Goal: Task Accomplishment & Management: Use online tool/utility

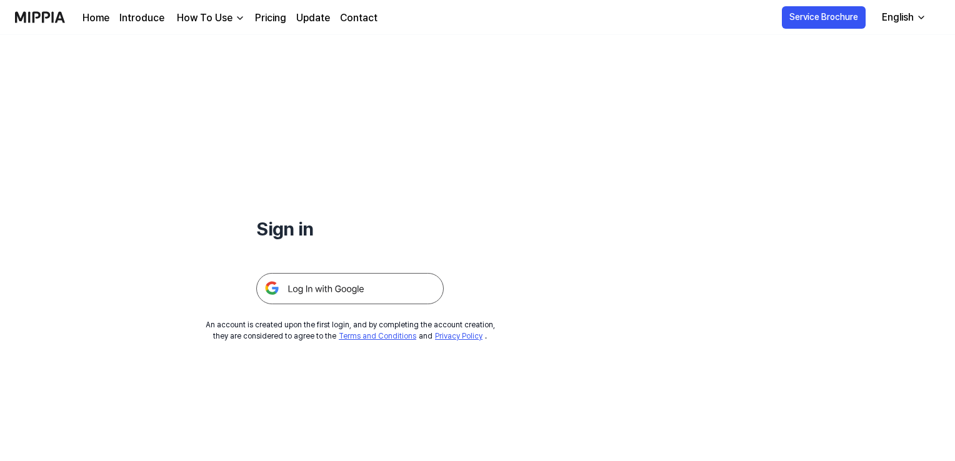
click at [396, 287] on img at bounding box center [350, 288] width 188 height 31
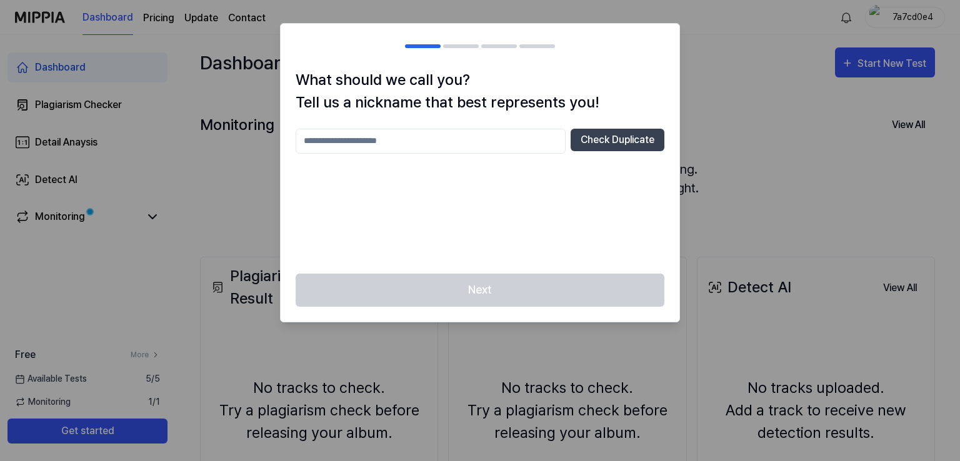
click at [700, 283] on div at bounding box center [480, 230] width 960 height 461
click at [472, 139] on input "text" at bounding box center [431, 141] width 270 height 25
click at [590, 298] on div "Next" at bounding box center [480, 298] width 399 height 48
click at [485, 139] on input "text" at bounding box center [431, 141] width 270 height 25
type input "**********"
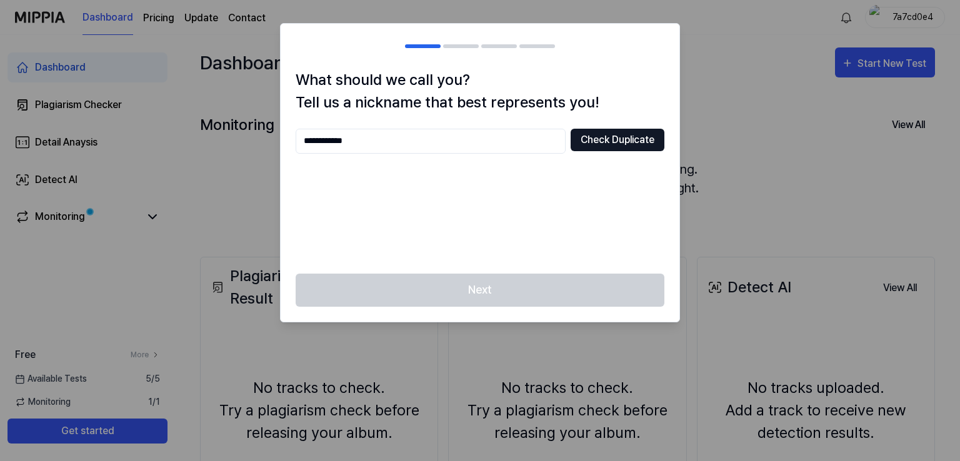
click at [608, 139] on button "Check Duplicate" at bounding box center [618, 140] width 94 height 23
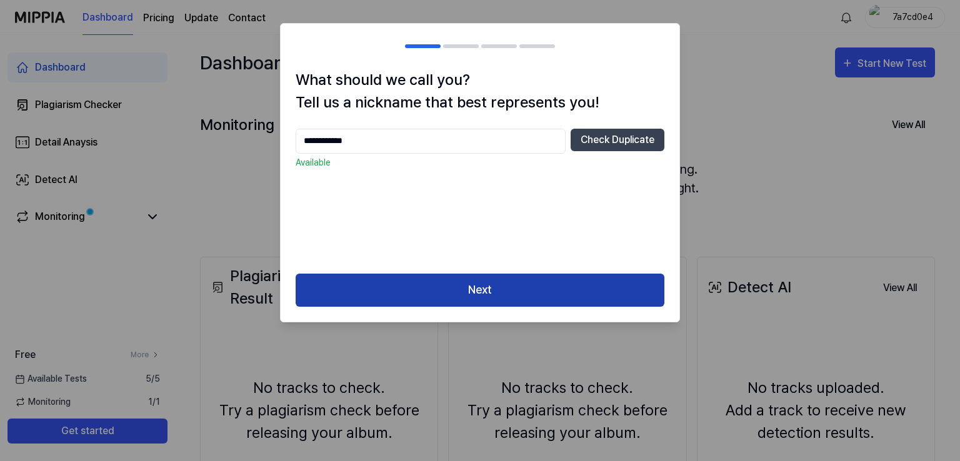
click at [533, 295] on button "Next" at bounding box center [480, 290] width 369 height 33
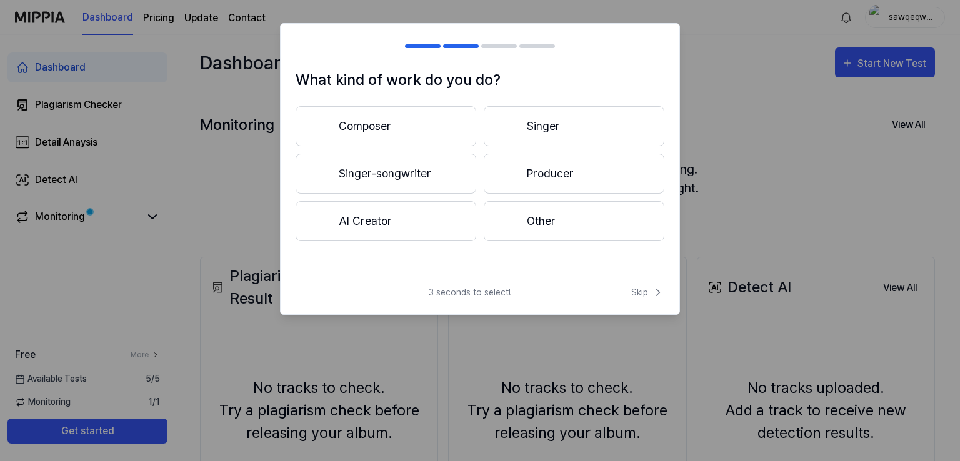
click at [445, 205] on button "AI Creator" at bounding box center [386, 221] width 181 height 40
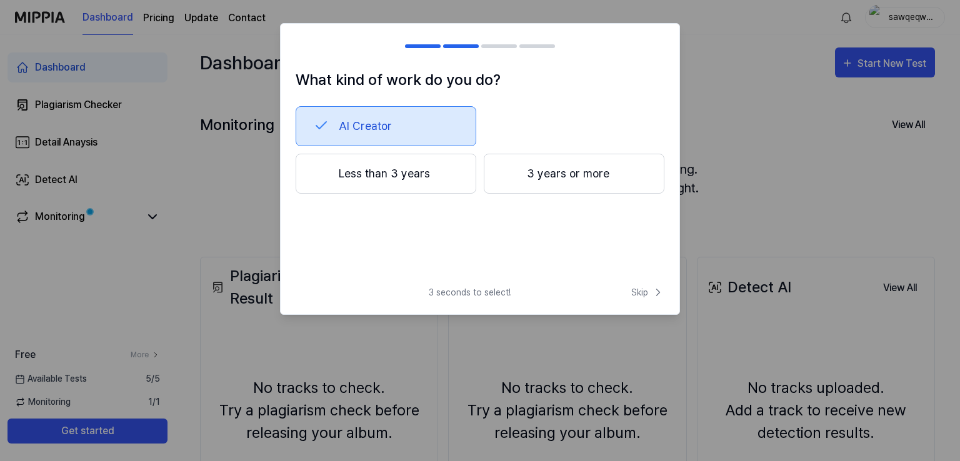
click at [380, 126] on button "AI Creator" at bounding box center [386, 126] width 181 height 40
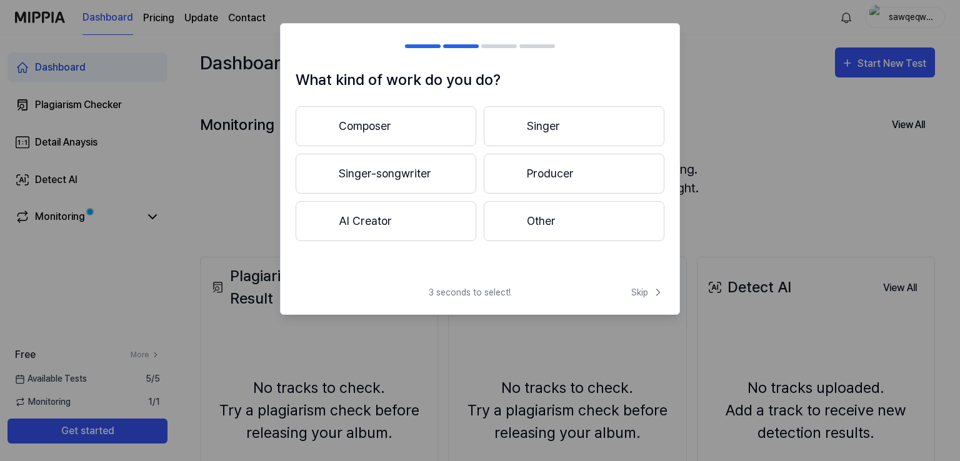
click at [390, 123] on button "Composer" at bounding box center [386, 126] width 181 height 40
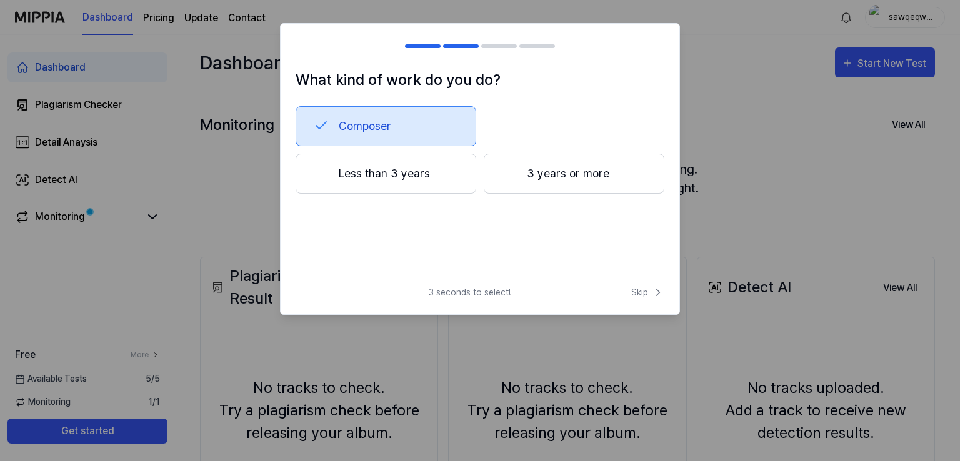
click at [403, 171] on button "Less than 3 years" at bounding box center [386, 174] width 181 height 40
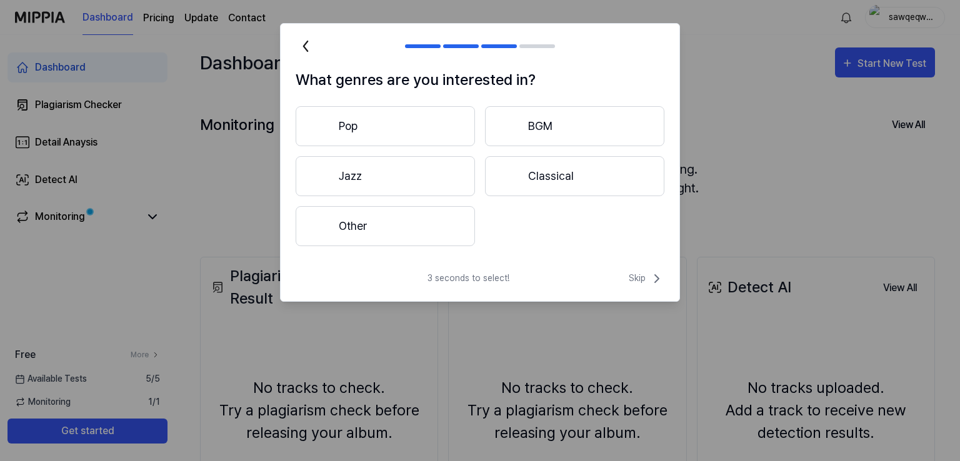
click at [610, 168] on button "Classical" at bounding box center [574, 176] width 179 height 40
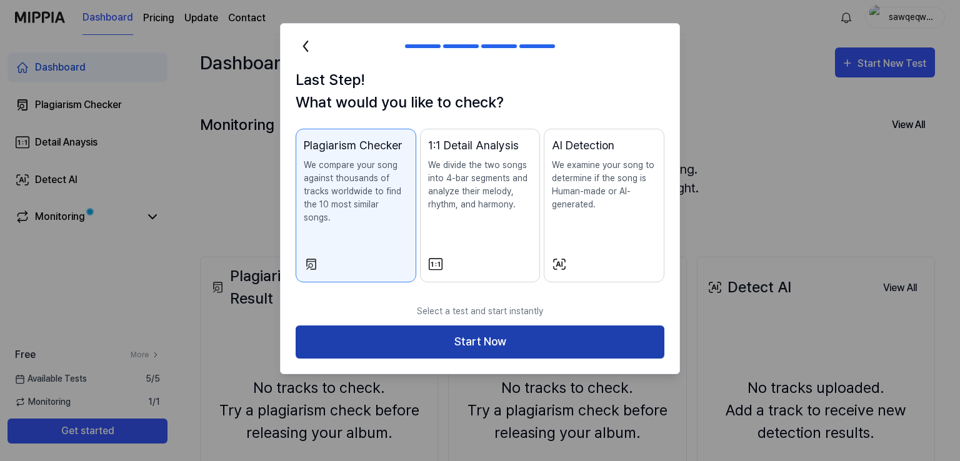
click at [629, 326] on button "Start Now" at bounding box center [480, 342] width 369 height 33
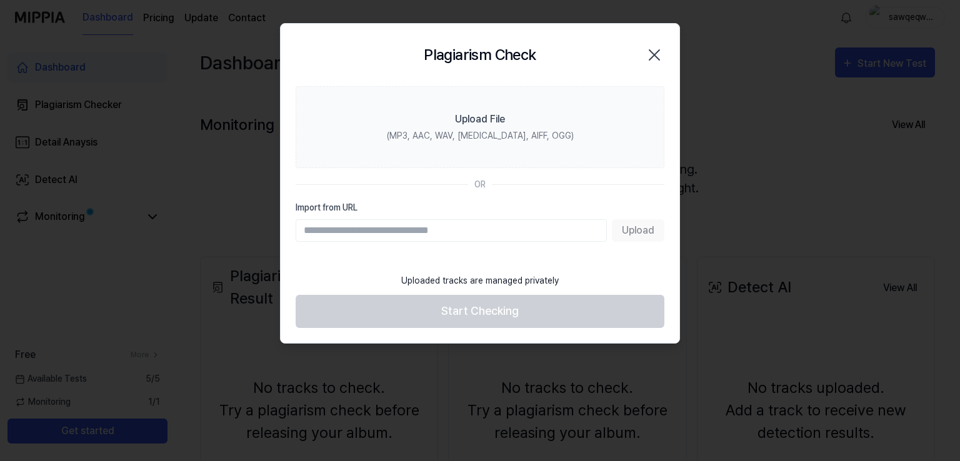
paste input "**********"
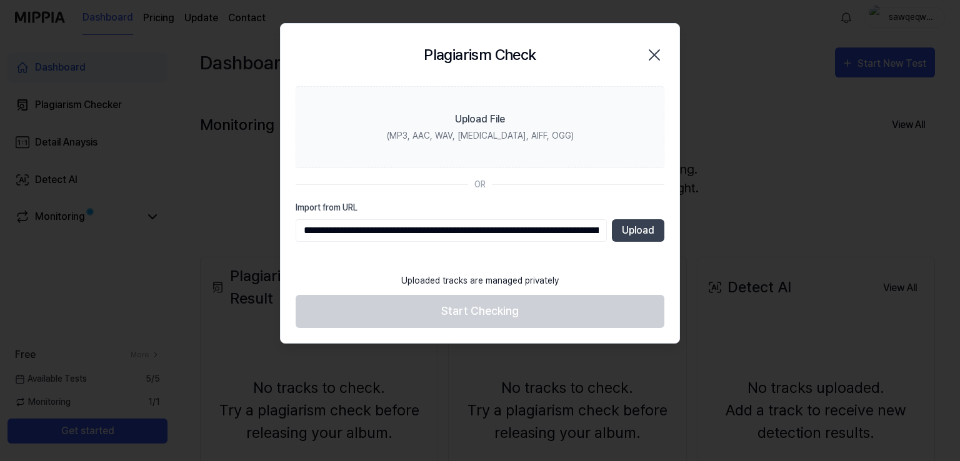
scroll to position [0, 156]
type input "**********"
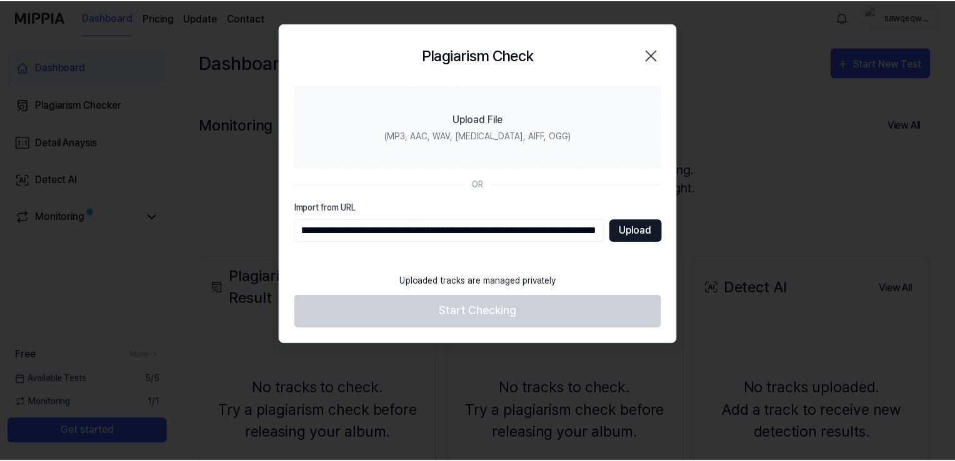
scroll to position [0, 0]
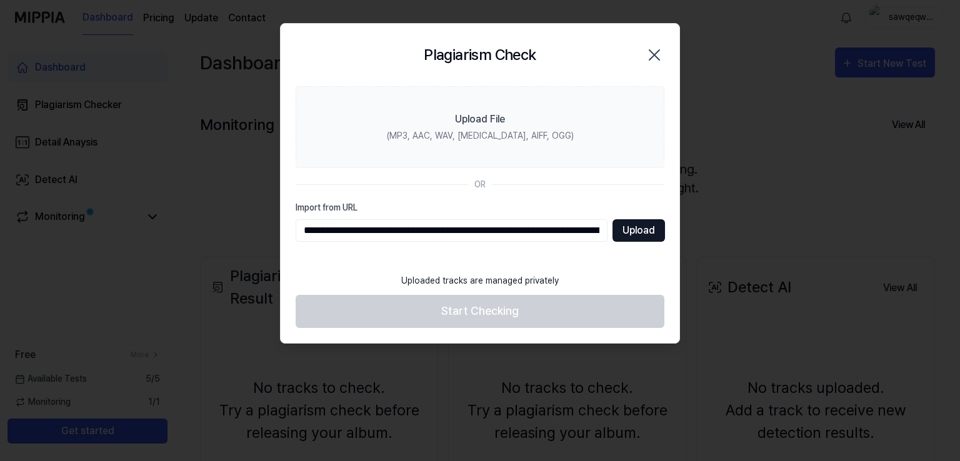
click at [636, 231] on button "Upload" at bounding box center [639, 230] width 53 height 23
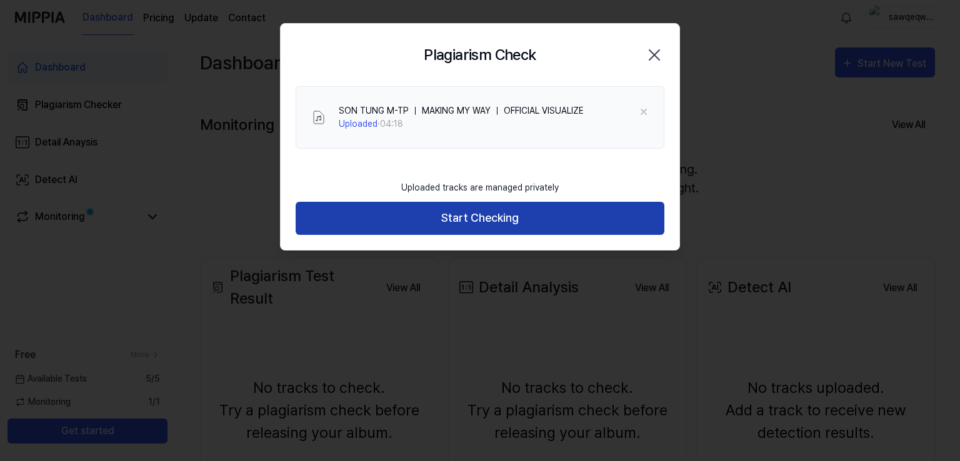
click at [515, 224] on button "Start Checking" at bounding box center [480, 218] width 369 height 33
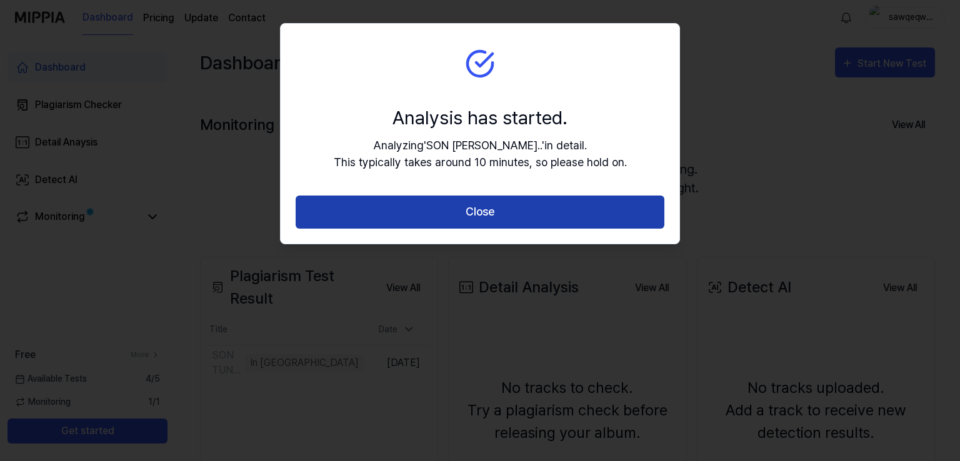
click at [511, 209] on button "Close" at bounding box center [480, 212] width 369 height 33
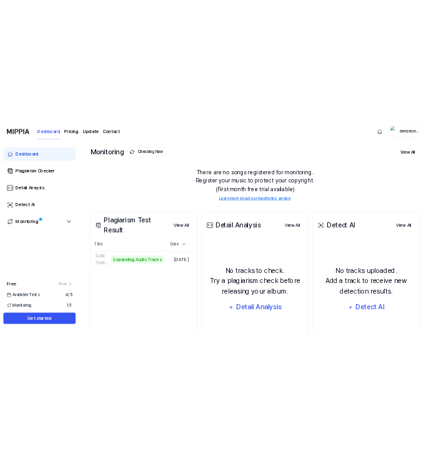
scroll to position [125, 0]
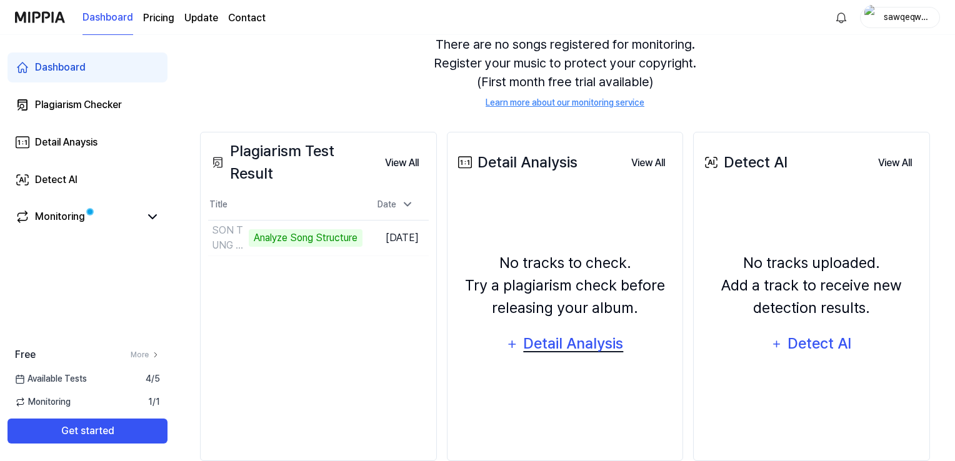
click at [563, 358] on button "Detail Analysis" at bounding box center [565, 345] width 134 height 30
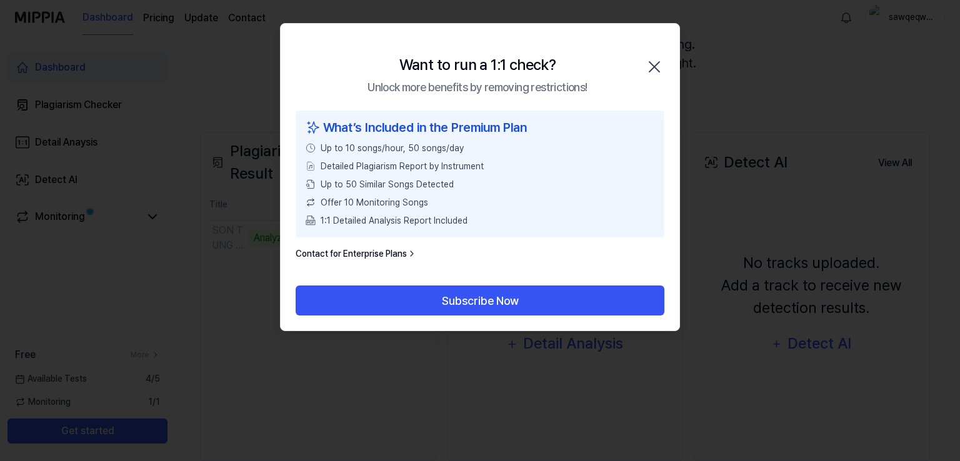
click at [640, 371] on div at bounding box center [480, 230] width 960 height 461
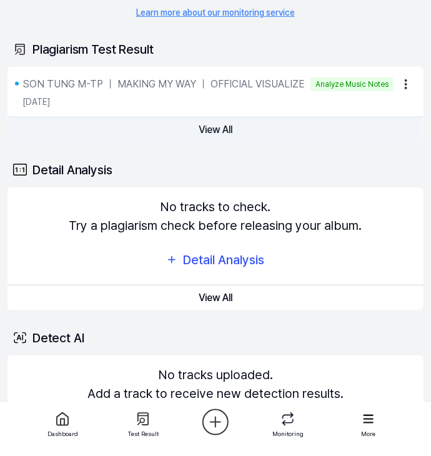
click at [234, 131] on button "View All" at bounding box center [216, 130] width 416 height 25
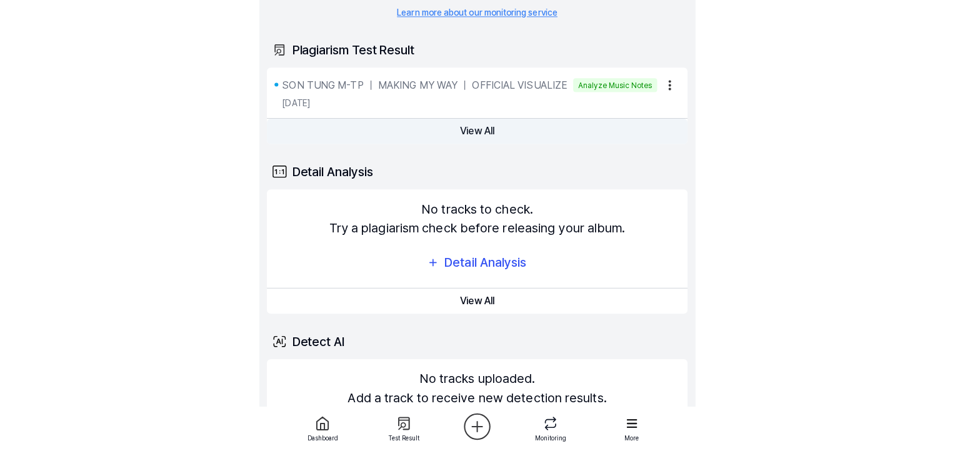
scroll to position [0, 0]
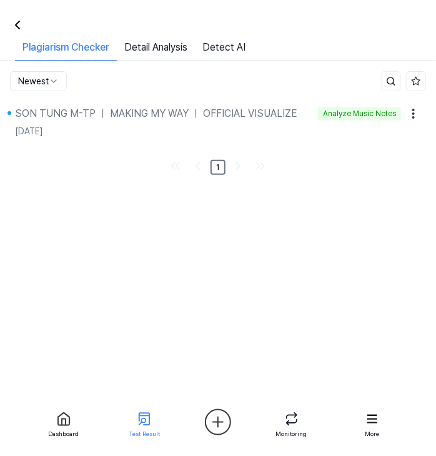
click at [13, 30] on icon at bounding box center [17, 25] width 15 height 15
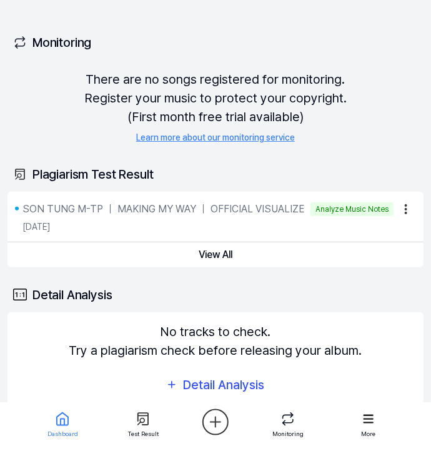
drag, startPoint x: 199, startPoint y: 161, endPoint x: 100, endPoint y: 156, distance: 98.9
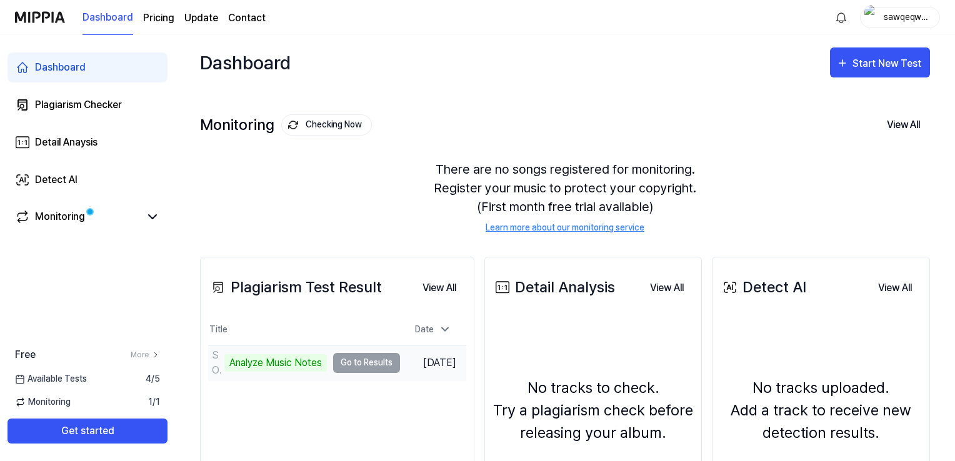
click at [373, 362] on td "SON TUNG M-TP ｜ MAKING MY WAY ｜ OFFICIAL VISUALIZE Analyze Music Notes Go to Re…" at bounding box center [304, 363] width 192 height 35
click at [395, 366] on td "SON TUNG M-TP ｜ MAKING MY WAY ｜ OFFICIAL VISUALIZE Analyze Music Notes Go to Re…" at bounding box center [304, 363] width 192 height 35
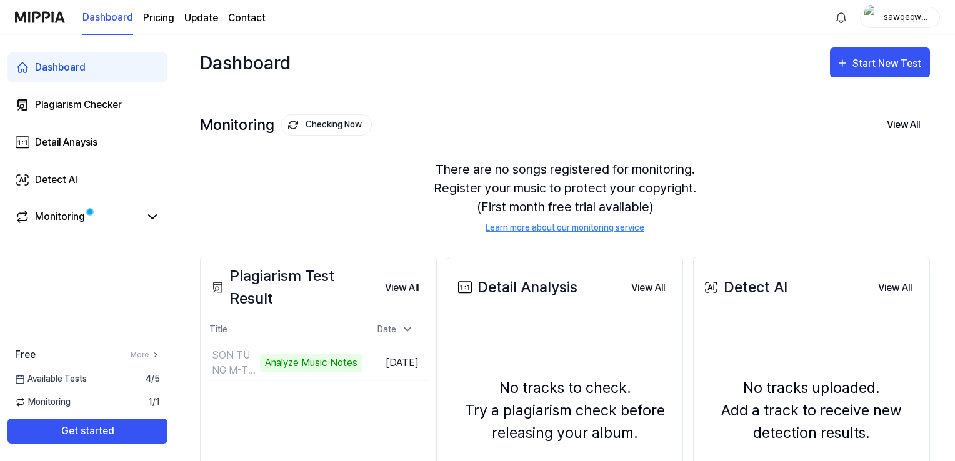
scroll to position [150, 0]
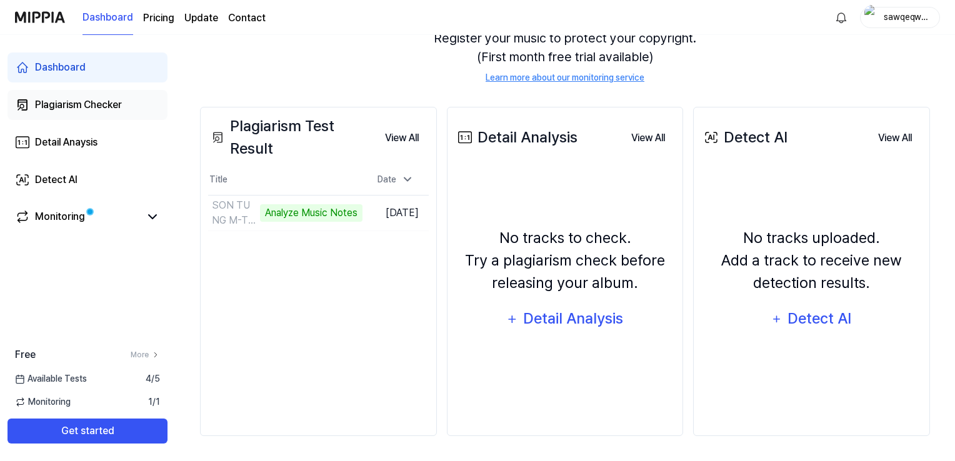
click at [106, 114] on link "Plagiarism Checker" at bounding box center [88, 105] width 160 height 30
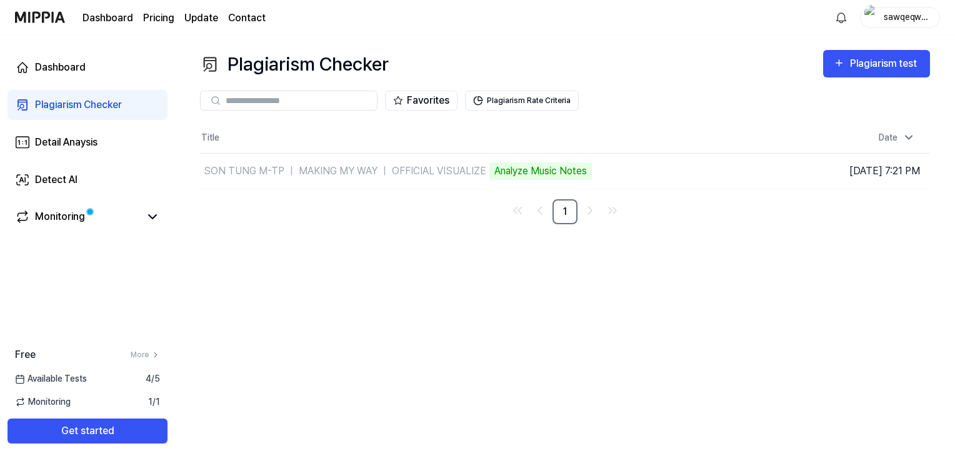
scroll to position [0, 0]
click at [645, 174] on td "SON TUNG M-TP ｜ MAKING MY WAY ｜ OFFICIAL VISUALIZE Analyze Music Notes Go to Re…" at bounding box center [476, 171] width 552 height 35
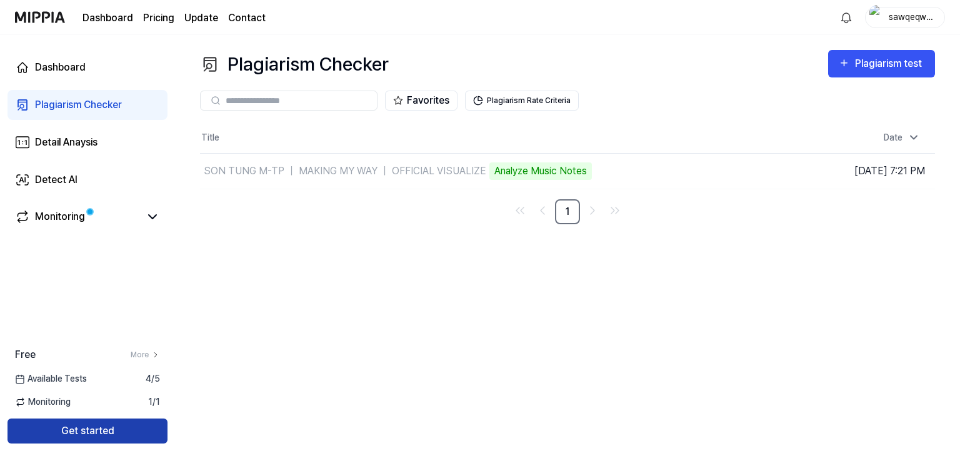
click at [132, 430] on button "Get started" at bounding box center [88, 431] width 160 height 25
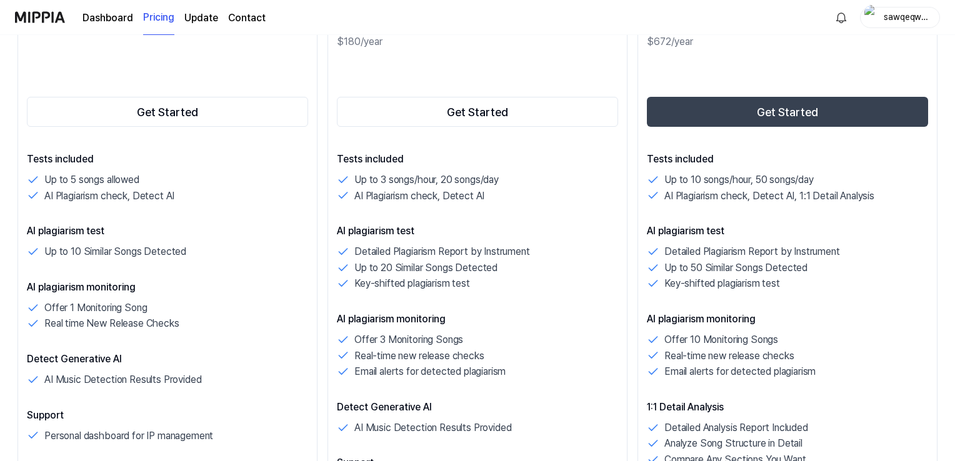
scroll to position [125, 0]
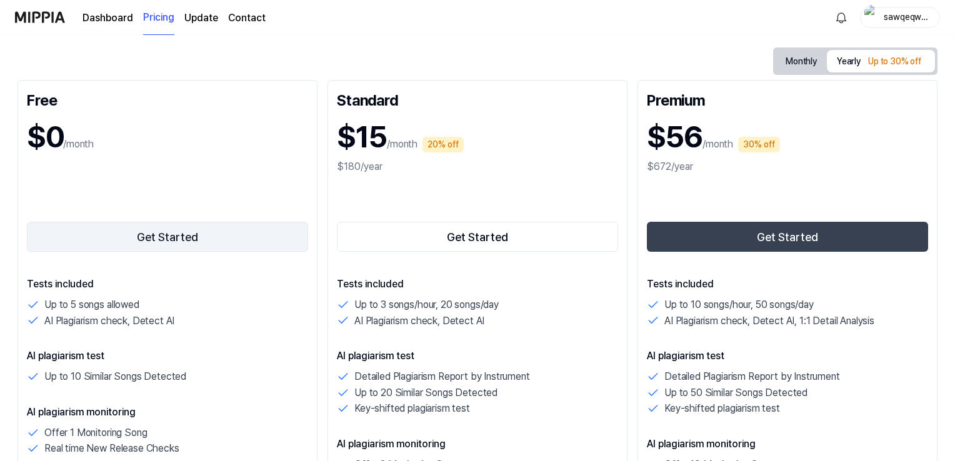
click at [245, 249] on button "Get Started" at bounding box center [167, 237] width 281 height 30
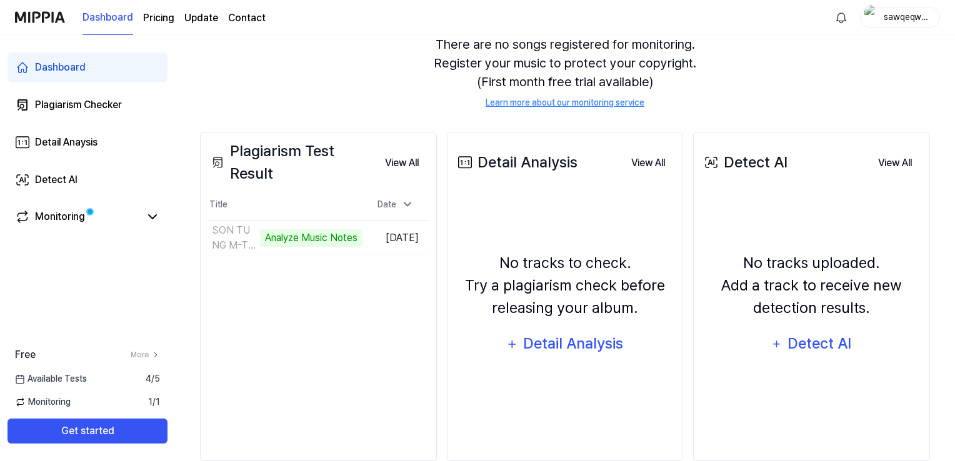
scroll to position [0, 0]
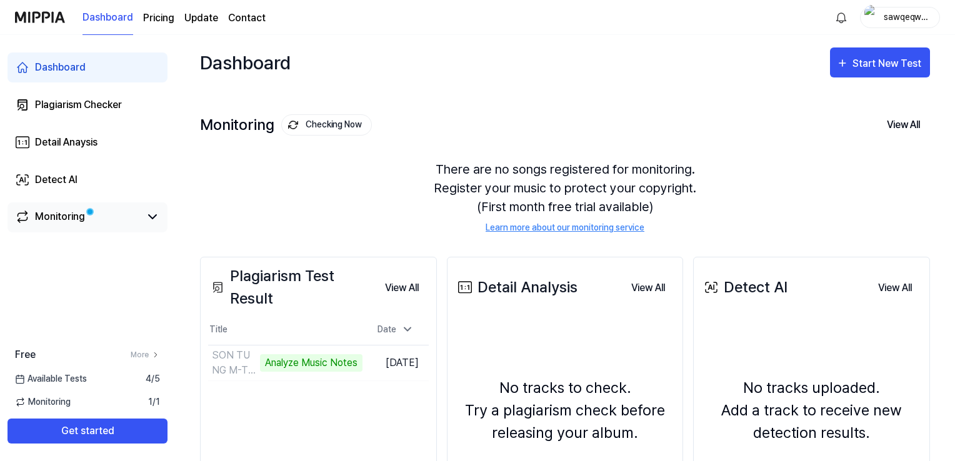
click at [76, 212] on div "Monitoring" at bounding box center [60, 216] width 50 height 15
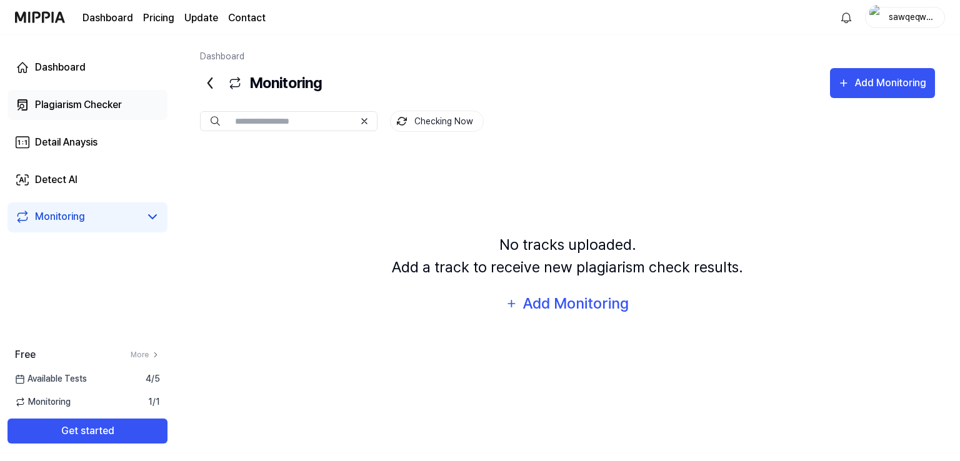
click at [99, 106] on div "Plagiarism Checker" at bounding box center [78, 105] width 87 height 15
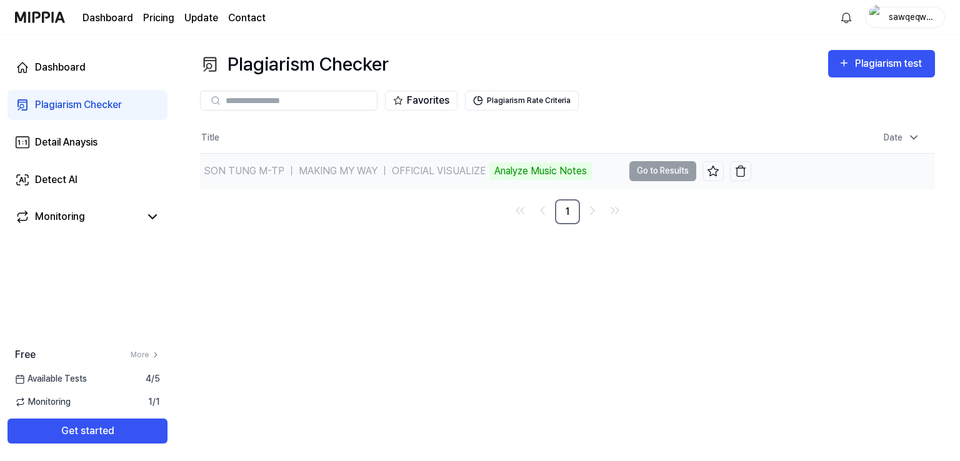
click at [548, 166] on div "Analyze Music Notes" at bounding box center [541, 172] width 103 height 18
click at [79, 133] on link "Detail Anaysis" at bounding box center [88, 143] width 160 height 30
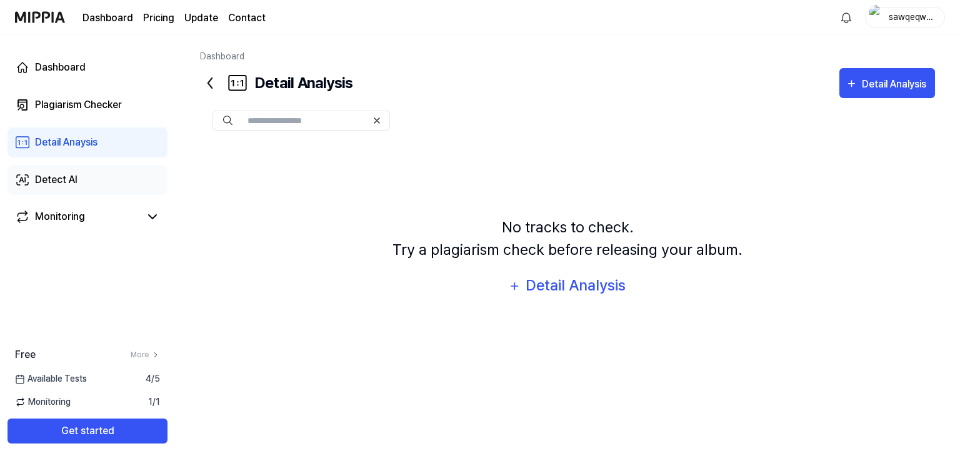
click at [91, 193] on link "Detect AI" at bounding box center [88, 180] width 160 height 30
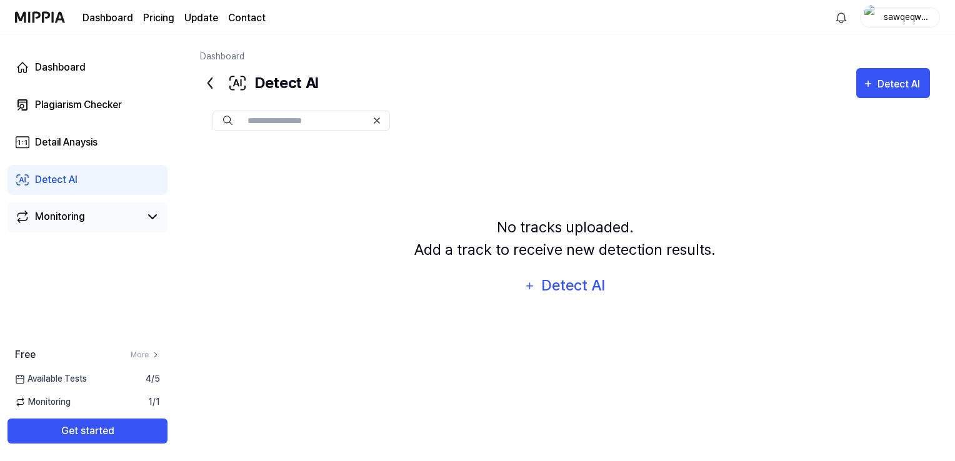
click at [85, 225] on div "Monitoring" at bounding box center [88, 218] width 160 height 30
click at [64, 219] on div "Monitoring" at bounding box center [60, 216] width 50 height 15
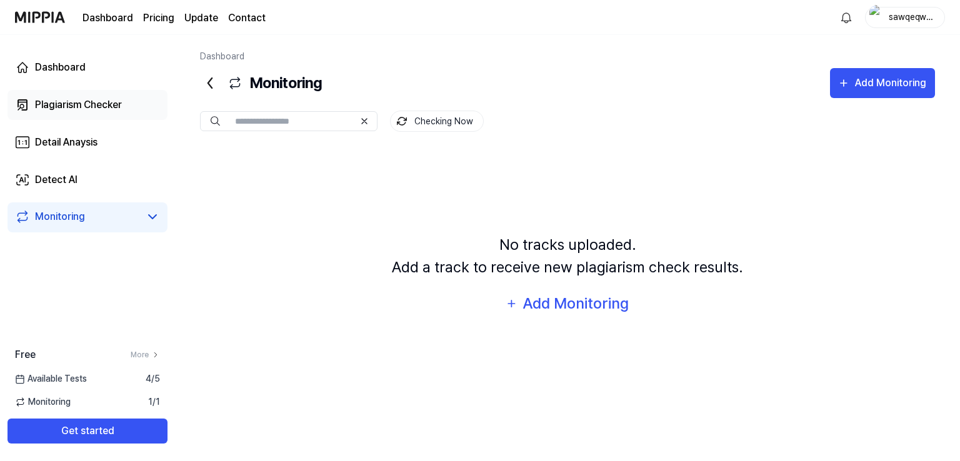
click at [74, 114] on link "Plagiarism Checker" at bounding box center [88, 105] width 160 height 30
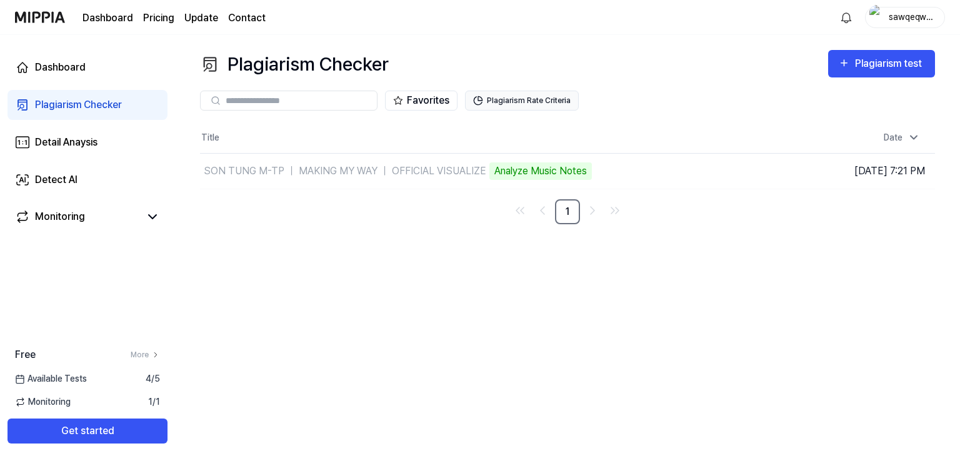
click at [531, 102] on button "Plagiarism Rate Criteria" at bounding box center [522, 101] width 114 height 20
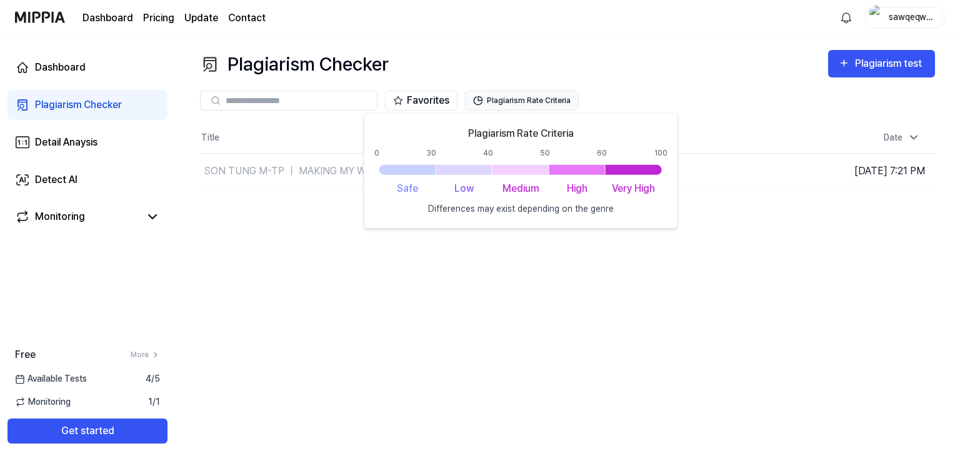
click at [531, 102] on button "Plagiarism Rate Criteria" at bounding box center [522, 101] width 114 height 20
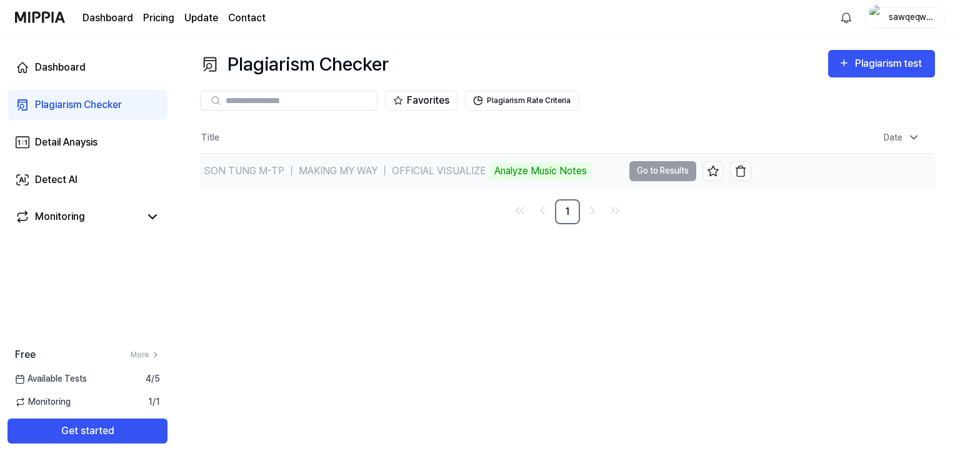
click at [583, 174] on div "Analyze Music Notes" at bounding box center [541, 172] width 103 height 18
click at [77, 73] on div "Dashboard" at bounding box center [60, 67] width 51 height 15
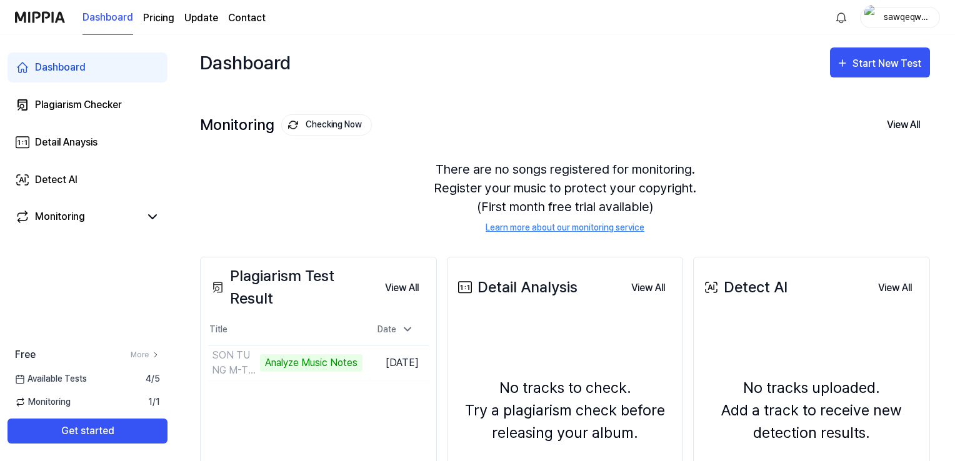
scroll to position [125, 0]
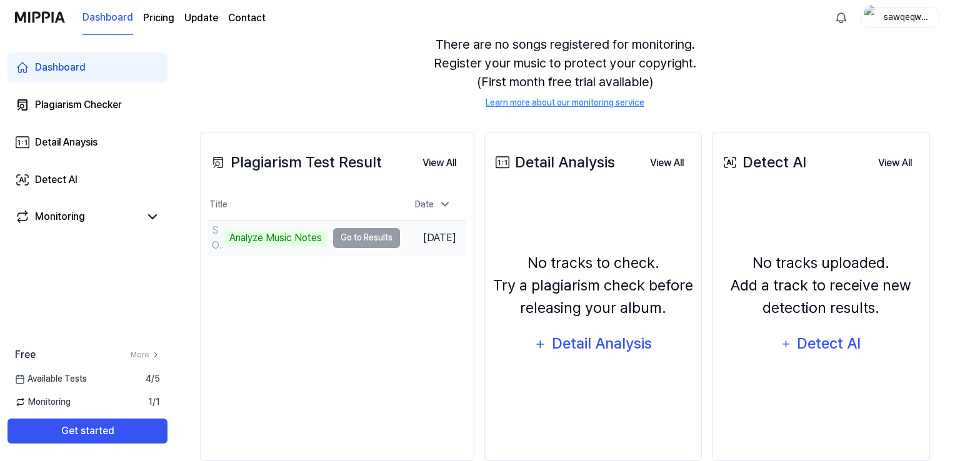
click at [376, 239] on td "SON TUNG M-TP ｜ MAKING MY WAY ｜ OFFICIAL VISUALIZE Analyze Music Notes Go to Re…" at bounding box center [304, 238] width 192 height 35
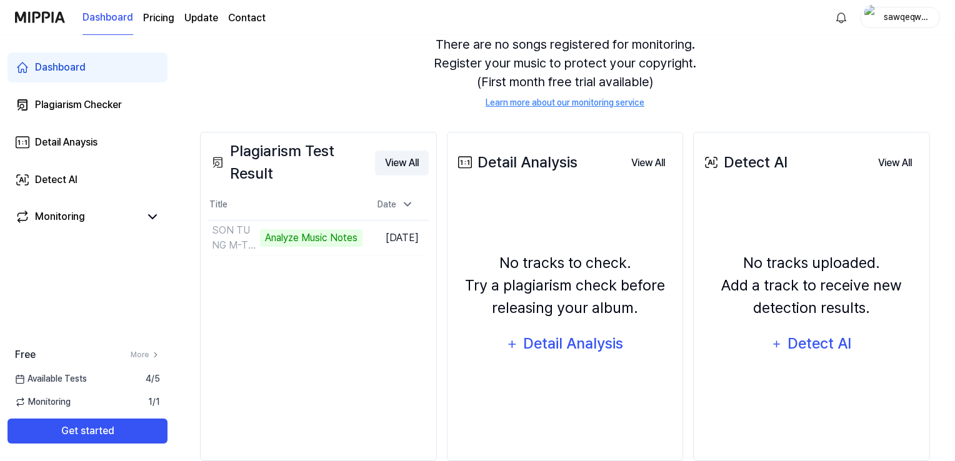
click at [406, 159] on button "View All" at bounding box center [402, 163] width 54 height 25
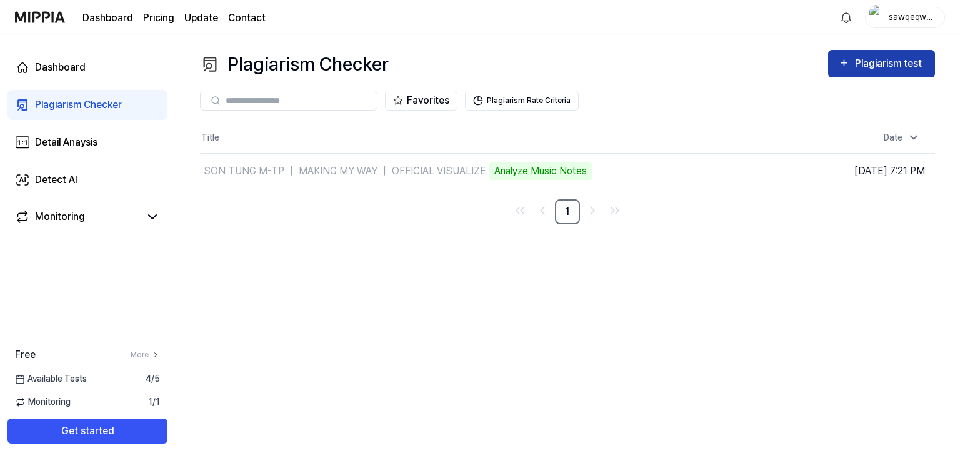
click at [843, 66] on icon "button" at bounding box center [845, 63] width 12 height 15
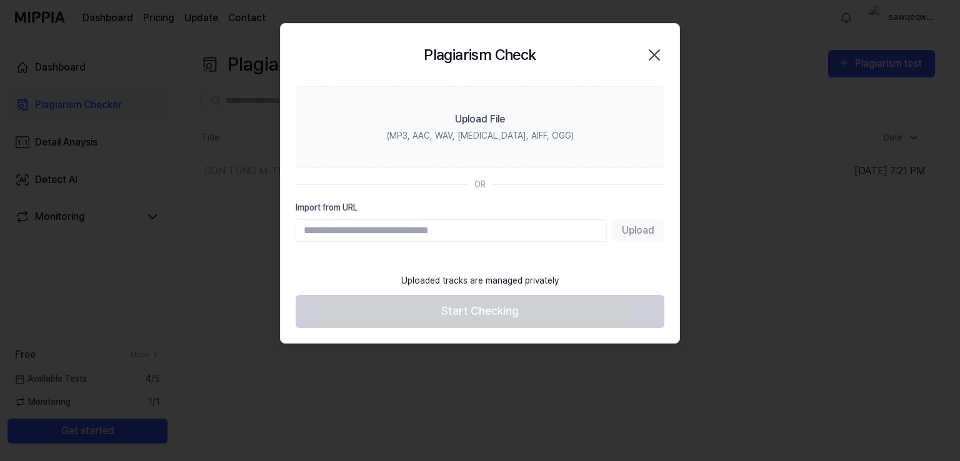
paste input "**********"
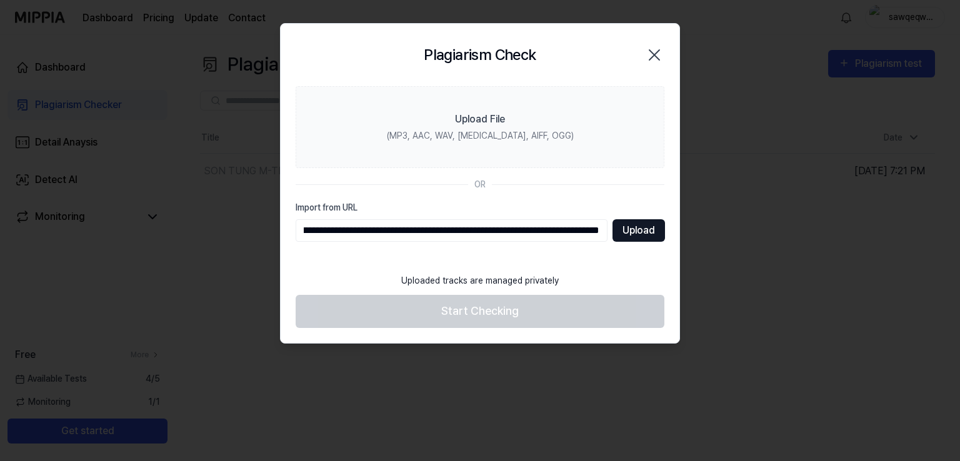
type input "**********"
click at [645, 236] on button "Upload" at bounding box center [639, 230] width 53 height 23
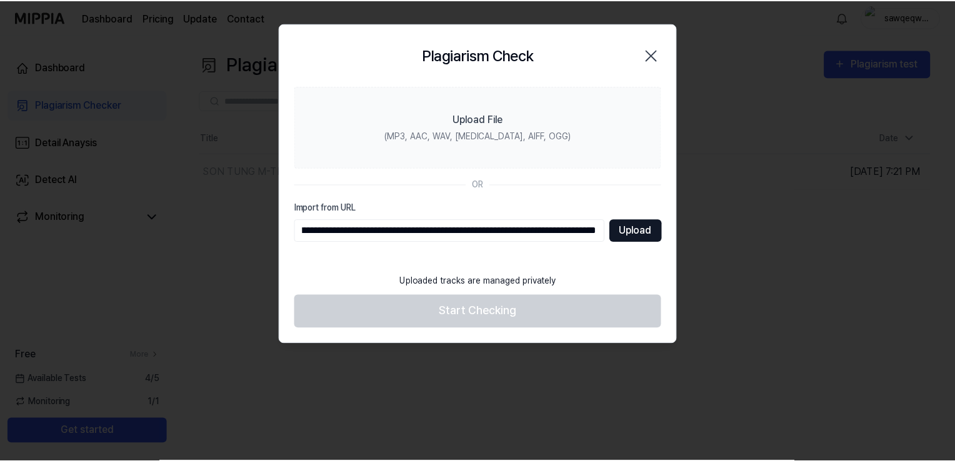
scroll to position [0, 0]
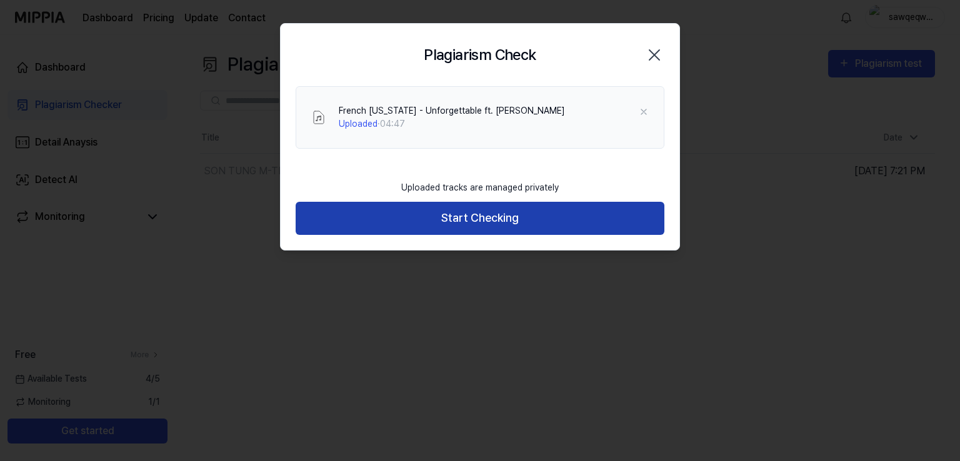
click at [512, 215] on button "Start Checking" at bounding box center [480, 218] width 369 height 33
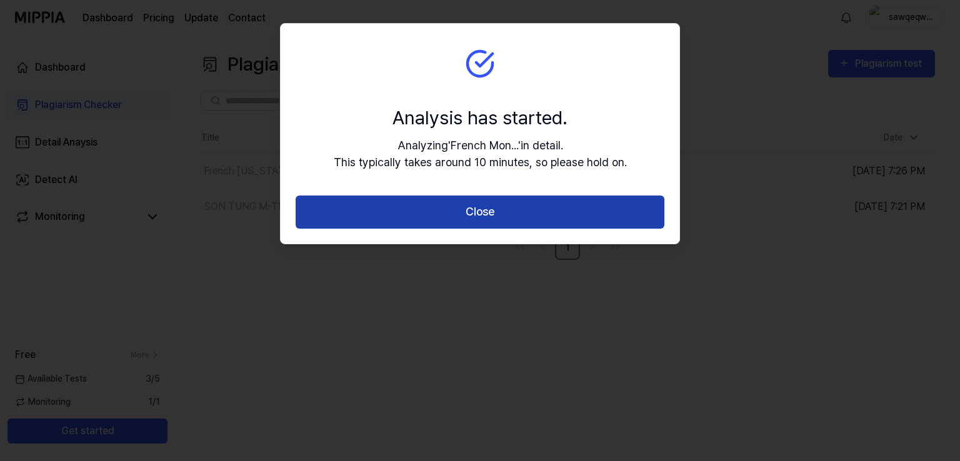
click at [511, 216] on button "Close" at bounding box center [480, 212] width 369 height 33
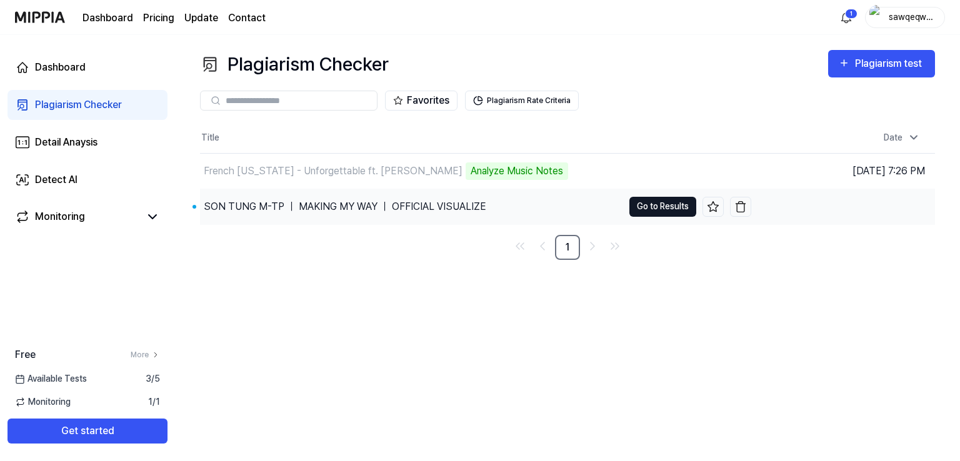
click at [645, 203] on button "Go to Results" at bounding box center [663, 207] width 67 height 20
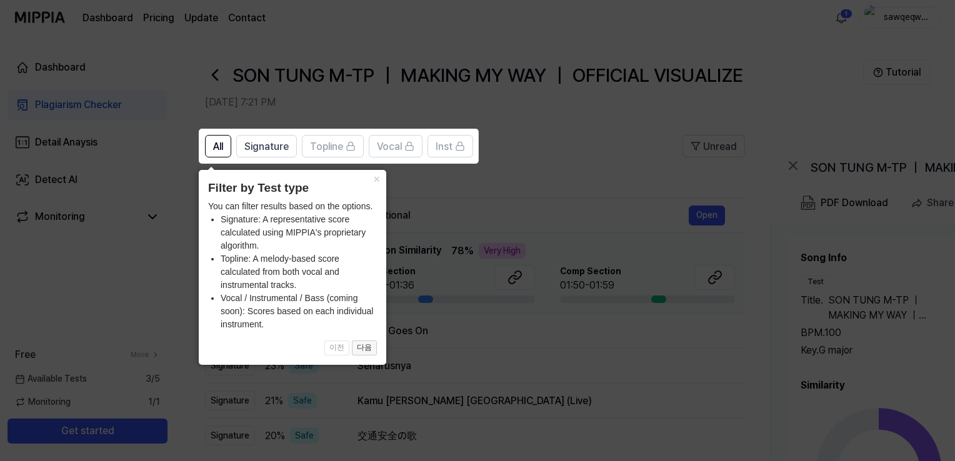
click at [365, 353] on button "다음" at bounding box center [364, 348] width 25 height 15
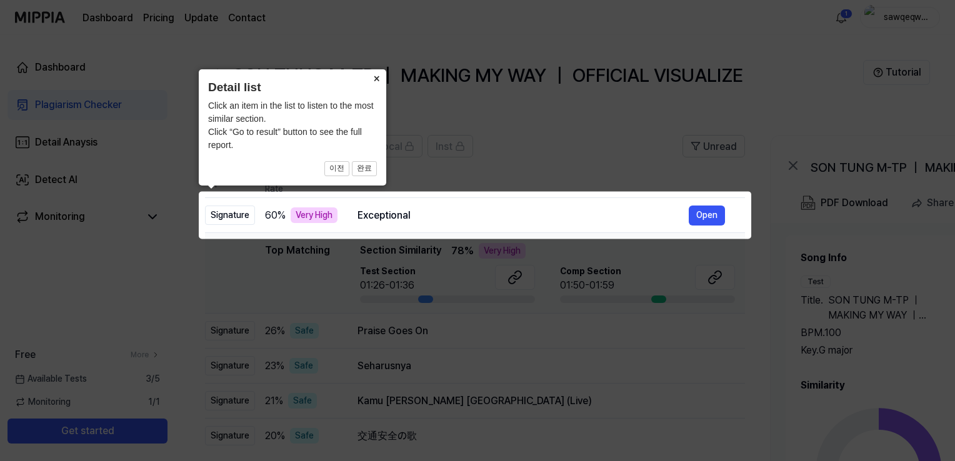
click at [373, 78] on button "×" at bounding box center [376, 78] width 20 height 18
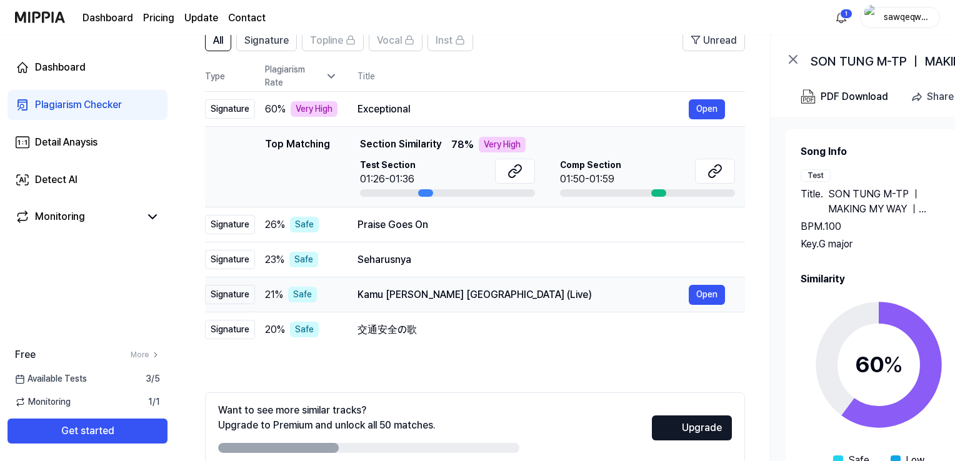
scroll to position [169, 0]
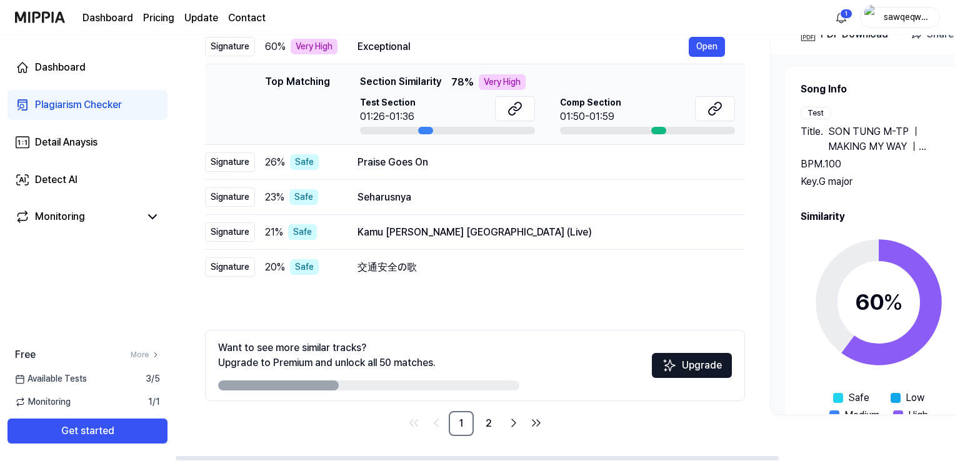
drag, startPoint x: 326, startPoint y: 381, endPoint x: 498, endPoint y: 390, distance: 172.8
click at [495, 390] on div at bounding box center [368, 386] width 301 height 10
click at [495, 427] on link "2" at bounding box center [488, 423] width 25 height 25
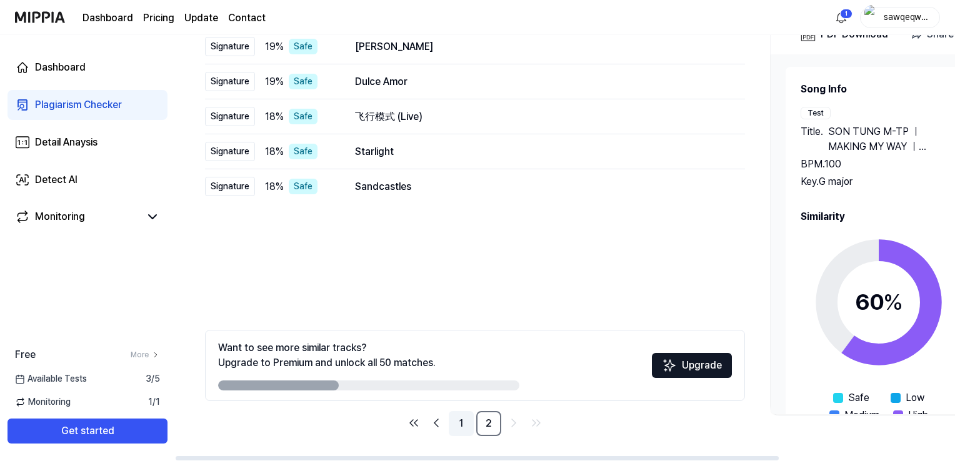
click at [460, 418] on link "1" at bounding box center [461, 423] width 25 height 25
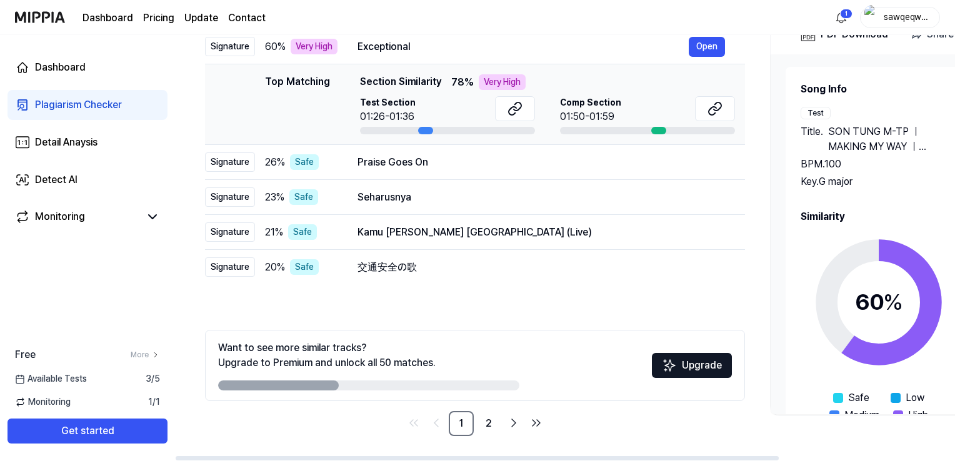
scroll to position [44, 0]
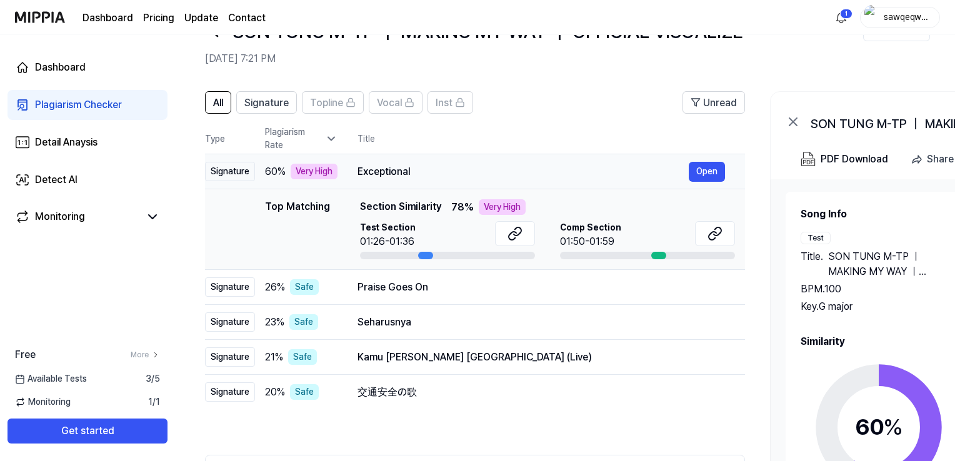
click at [379, 171] on div "Exceptional" at bounding box center [523, 171] width 331 height 15
click at [698, 170] on button "Open" at bounding box center [707, 172] width 36 height 20
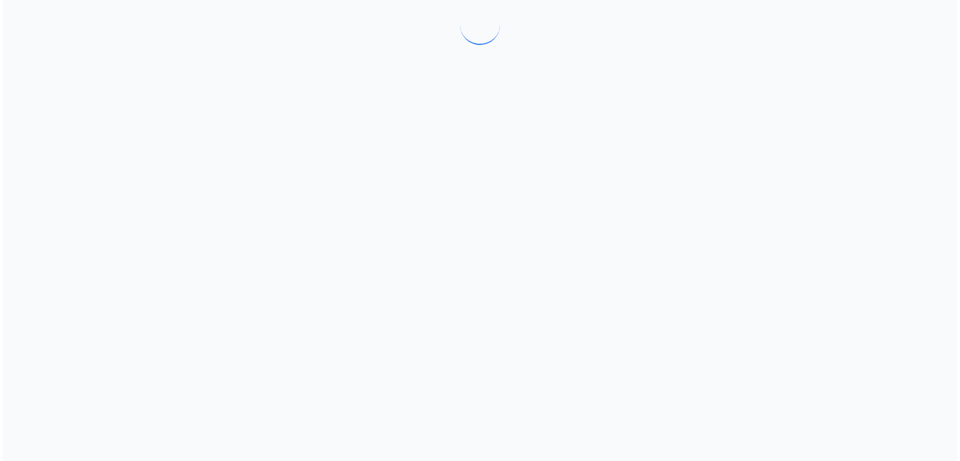
scroll to position [0, 0]
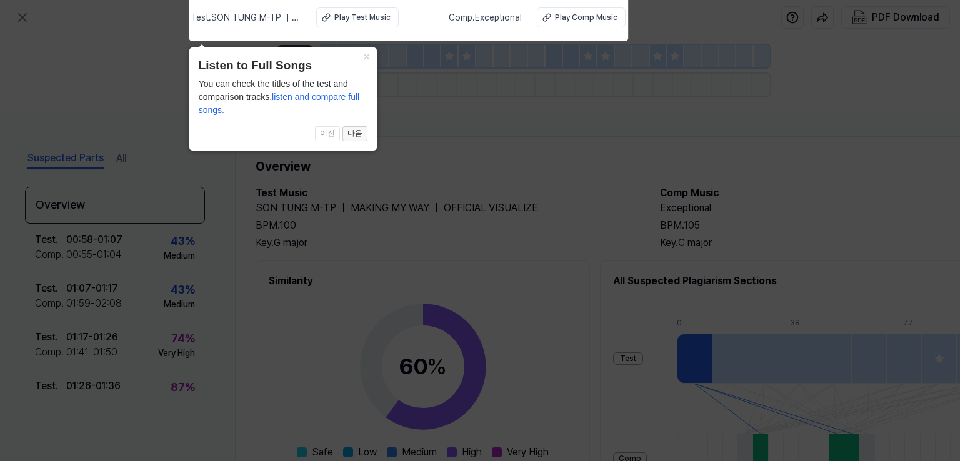
click at [359, 136] on button "다음" at bounding box center [355, 133] width 25 height 15
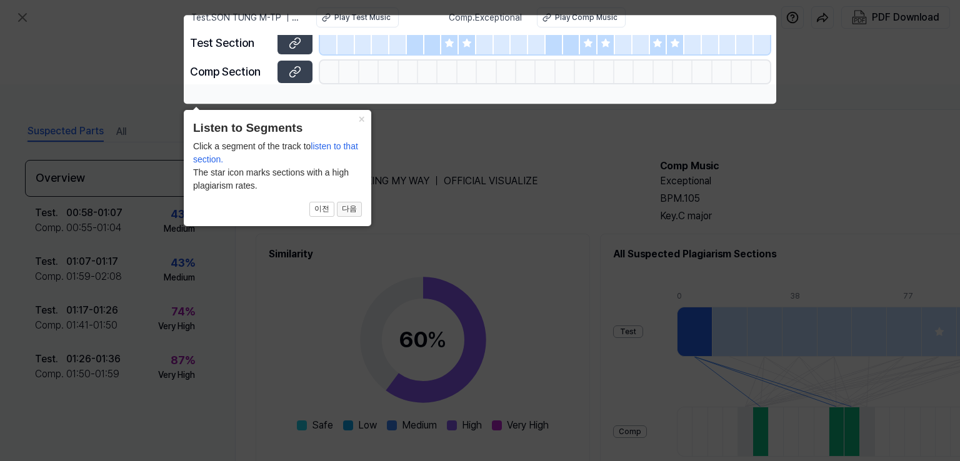
click at [352, 202] on button "다음" at bounding box center [349, 209] width 25 height 15
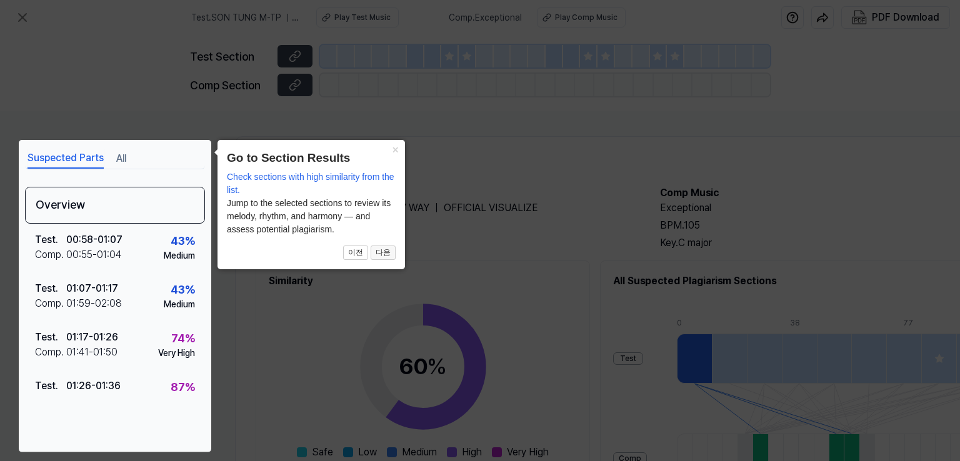
click at [388, 248] on button "다음" at bounding box center [383, 253] width 25 height 15
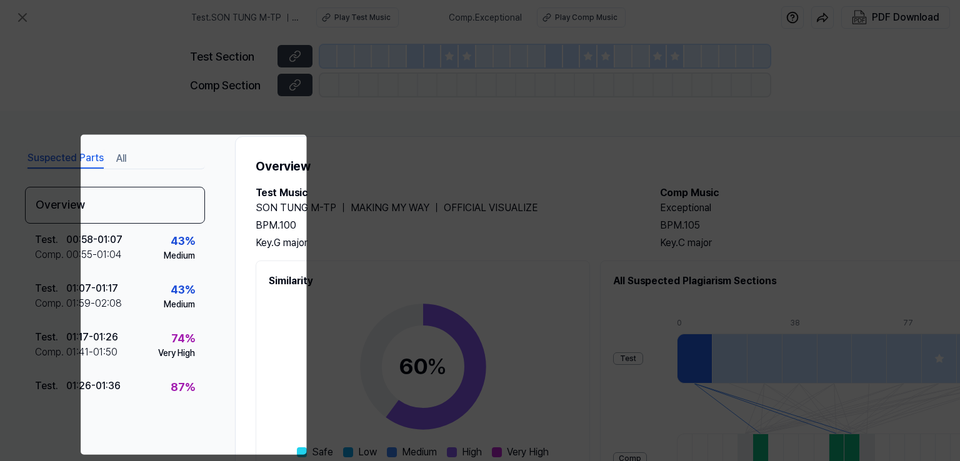
scroll to position [153, 125]
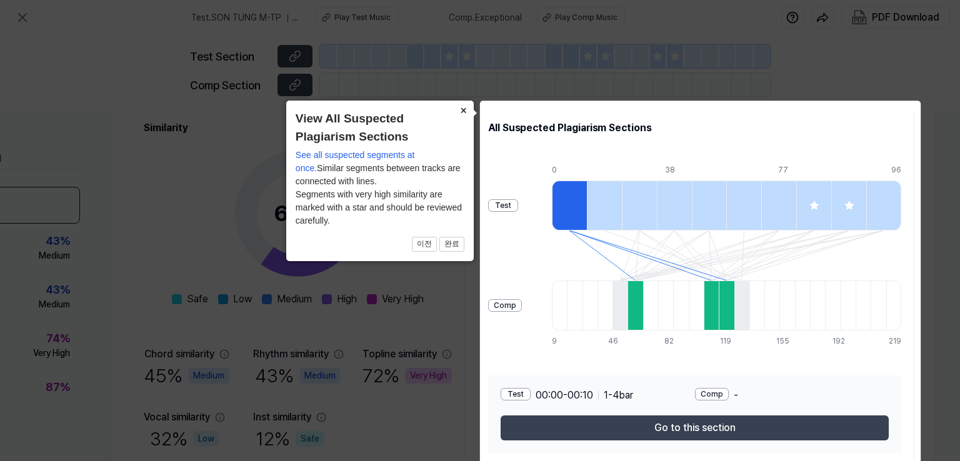
click at [461, 107] on button "×" at bounding box center [464, 110] width 20 height 18
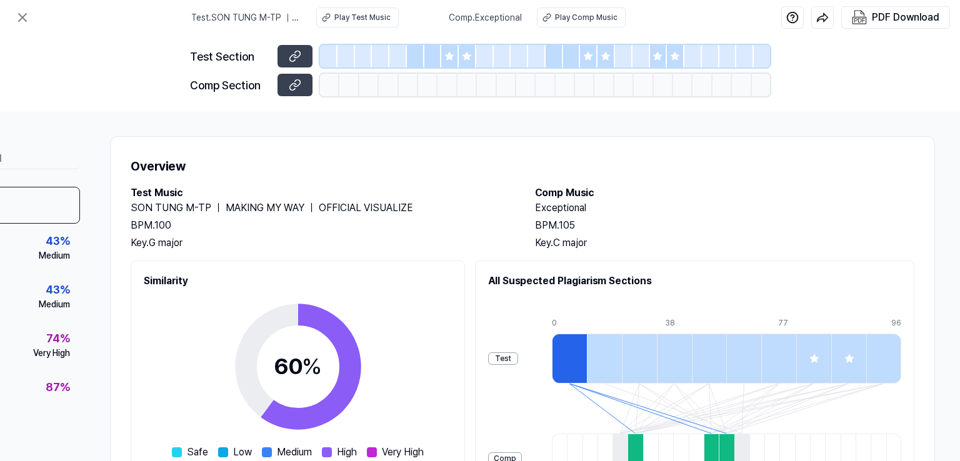
scroll to position [208, 125]
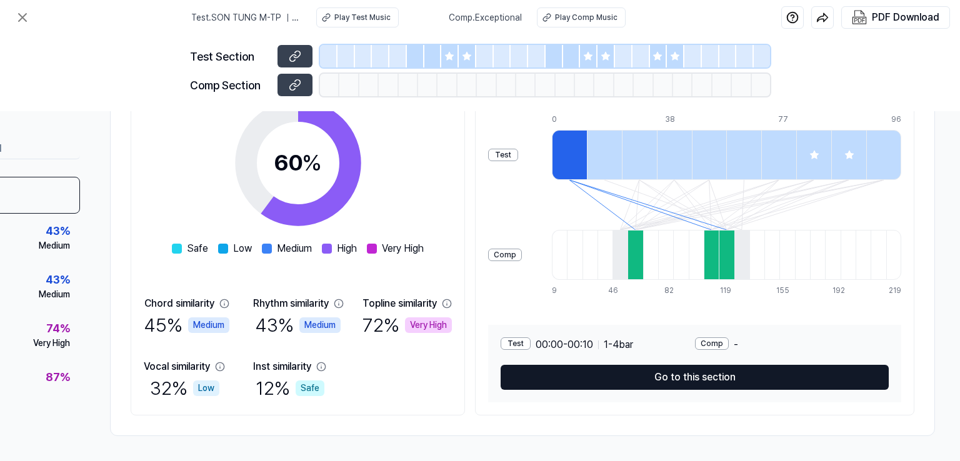
click at [617, 368] on button "Go to this section" at bounding box center [695, 377] width 388 height 25
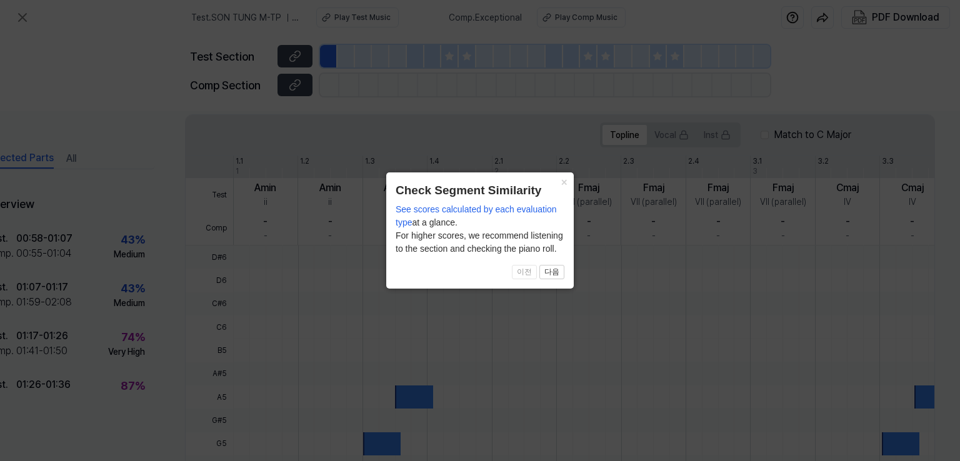
scroll to position [372, 55]
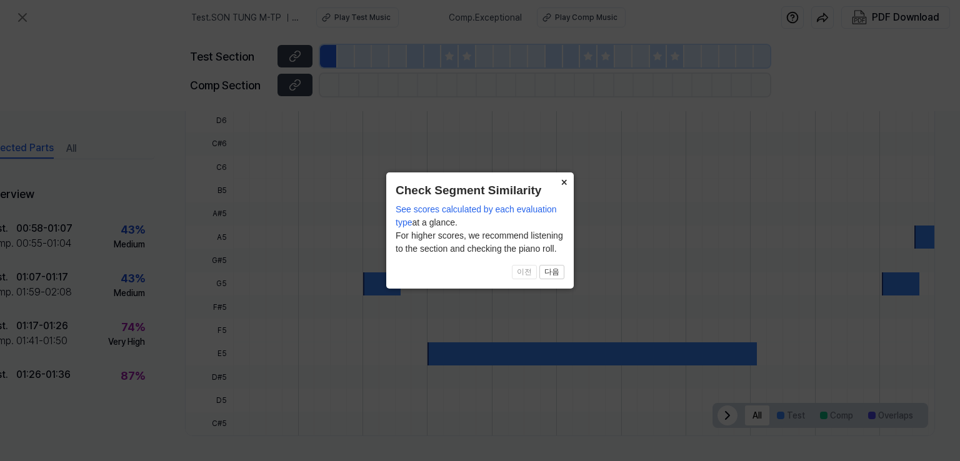
click at [563, 181] on button "×" at bounding box center [564, 182] width 20 height 18
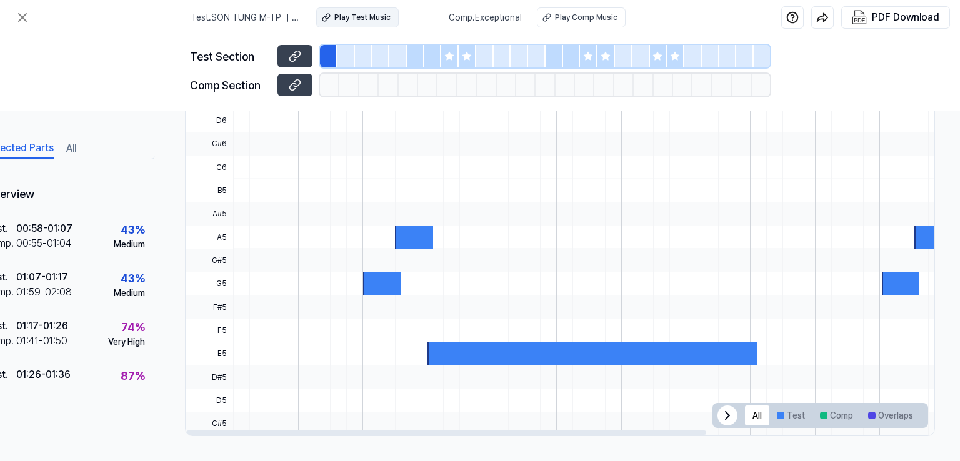
click at [360, 18] on div "Play Test Music" at bounding box center [363, 17] width 56 height 11
click at [363, 280] on div at bounding box center [363, 261] width 1 height 350
click at [352, 59] on div at bounding box center [347, 56] width 18 height 23
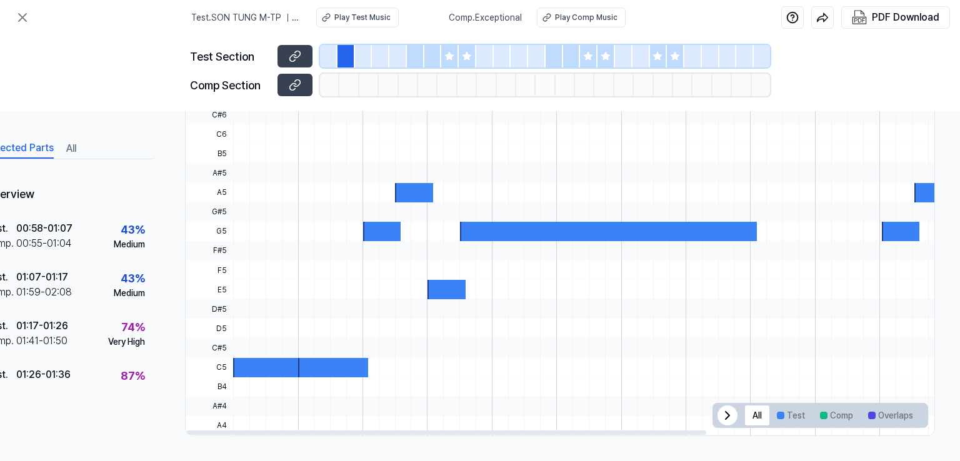
click at [276, 369] on div at bounding box center [268, 367] width 70 height 19
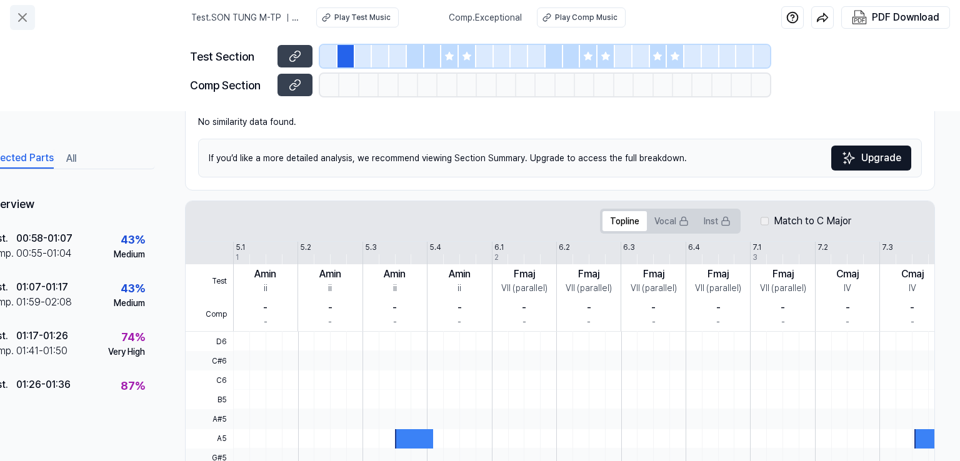
click at [16, 16] on icon at bounding box center [22, 17] width 15 height 15
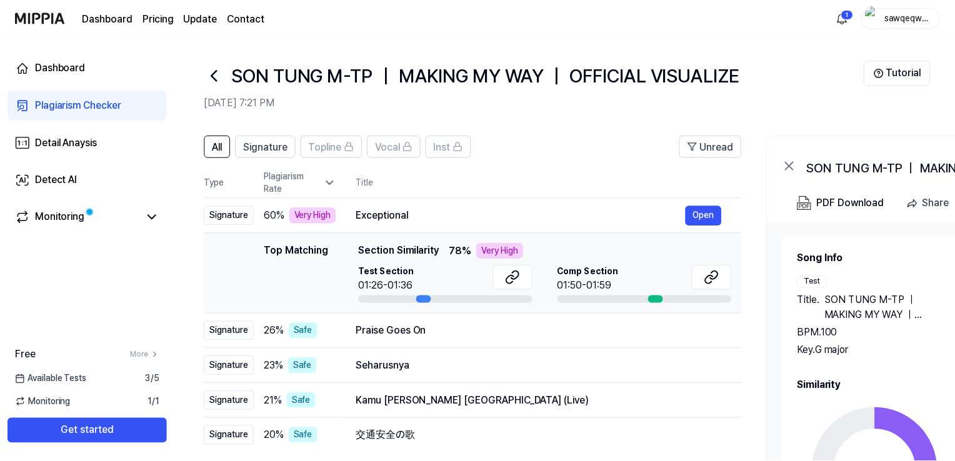
scroll to position [44, 0]
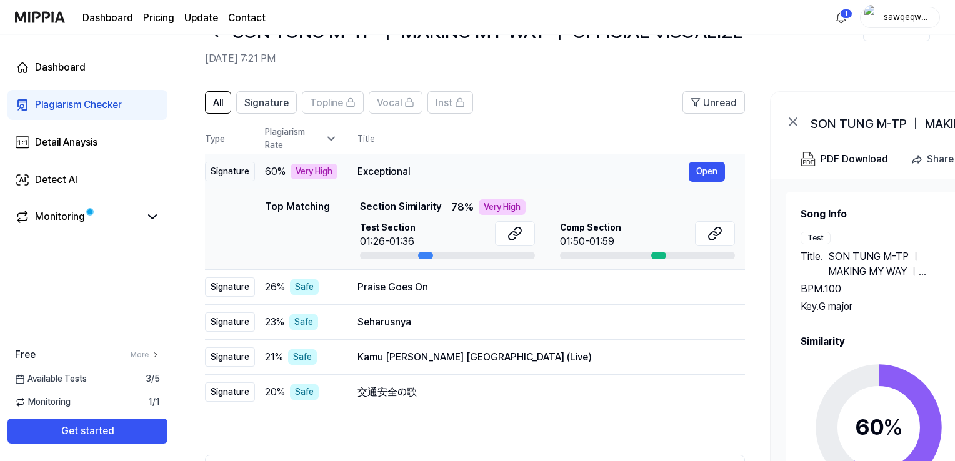
drag, startPoint x: 358, startPoint y: 171, endPoint x: 428, endPoint y: 173, distance: 70.1
click at [428, 173] on td "Exceptional Open" at bounding box center [542, 171] width 408 height 35
click at [397, 174] on div "Exceptional" at bounding box center [523, 171] width 331 height 15
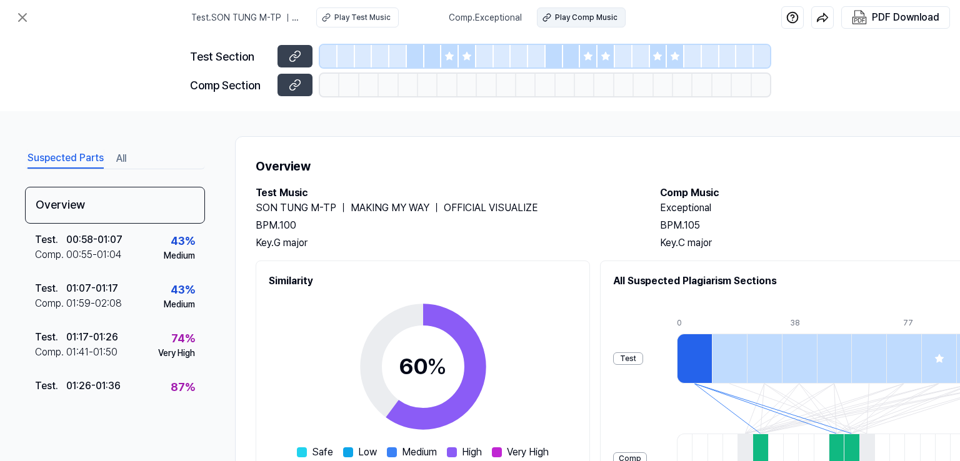
click at [563, 18] on div "Play Comp Music" at bounding box center [586, 17] width 63 height 11
click at [403, 53] on div at bounding box center [399, 56] width 18 height 23
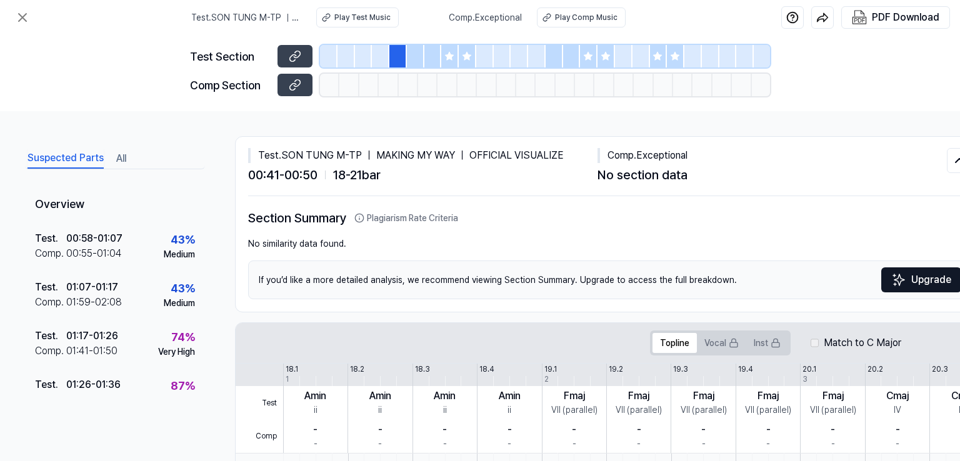
click at [426, 54] on div at bounding box center [434, 56] width 18 height 23
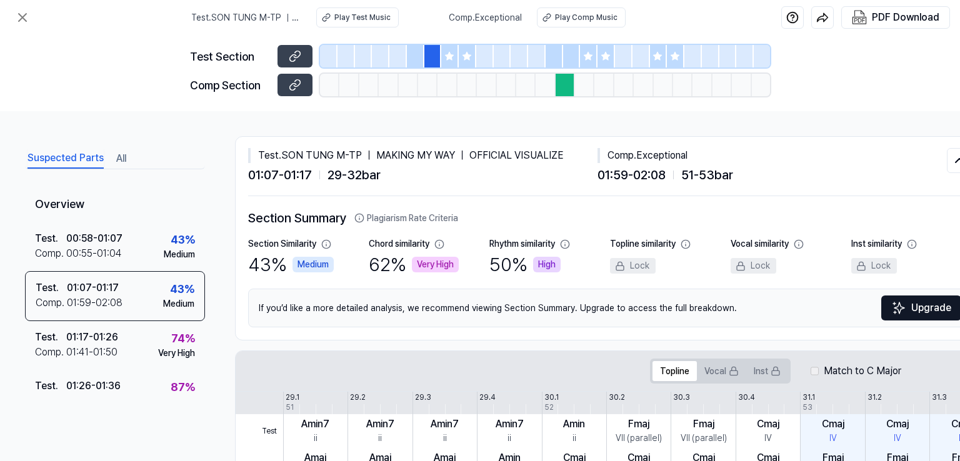
click at [416, 61] on div at bounding box center [416, 56] width 18 height 23
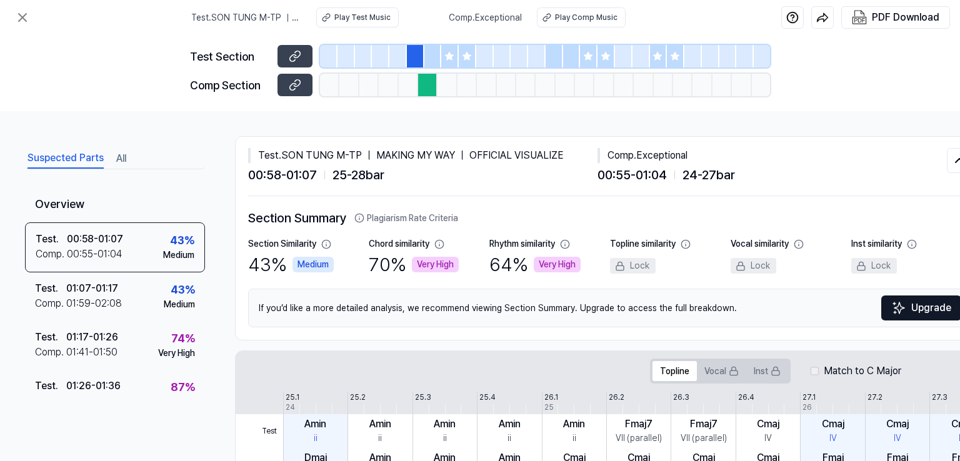
click at [426, 63] on div at bounding box center [434, 56] width 18 height 23
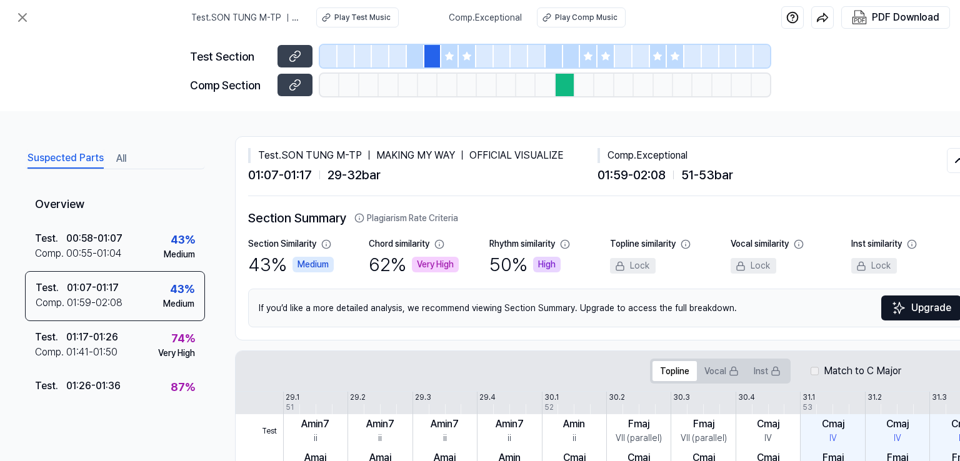
click at [453, 59] on icon at bounding box center [450, 56] width 10 height 10
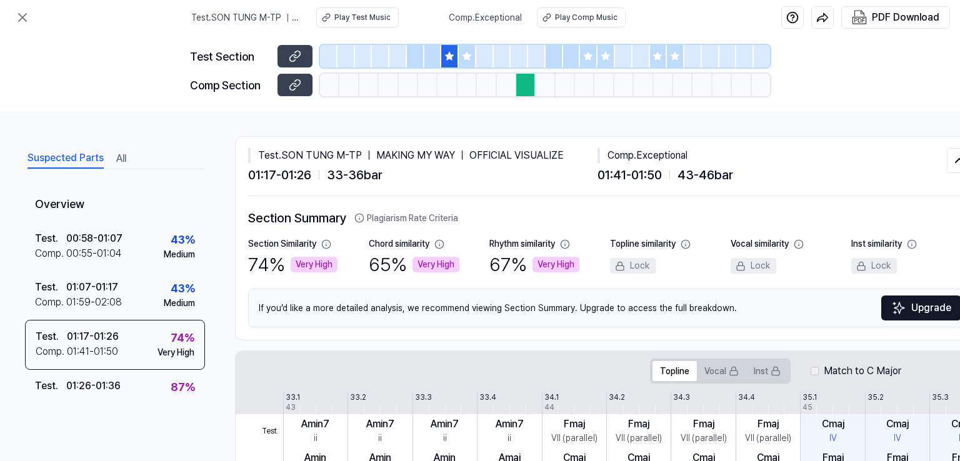
click at [472, 59] on div at bounding box center [468, 56] width 18 height 23
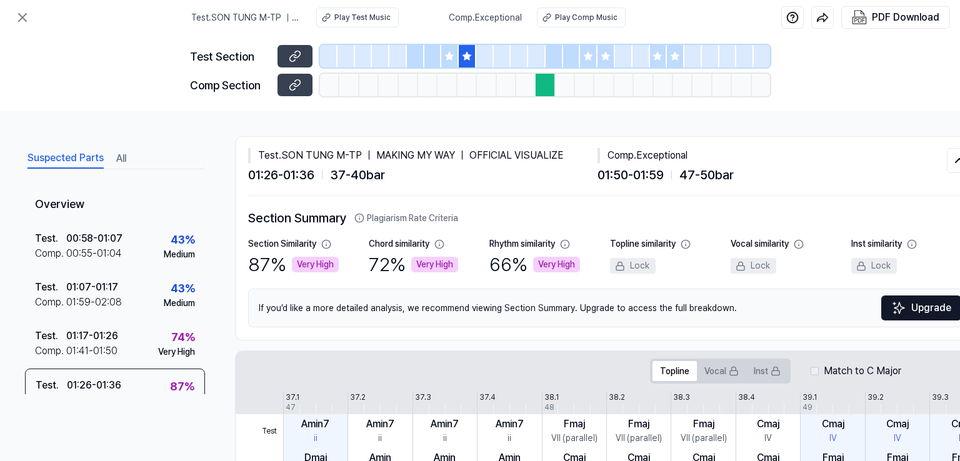
click at [454, 58] on icon at bounding box center [450, 56] width 10 height 10
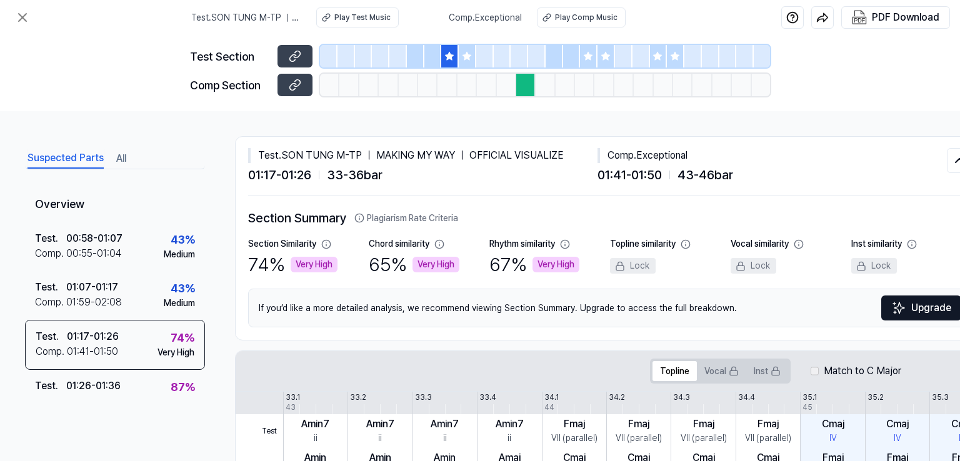
click at [418, 58] on div at bounding box center [416, 56] width 18 height 23
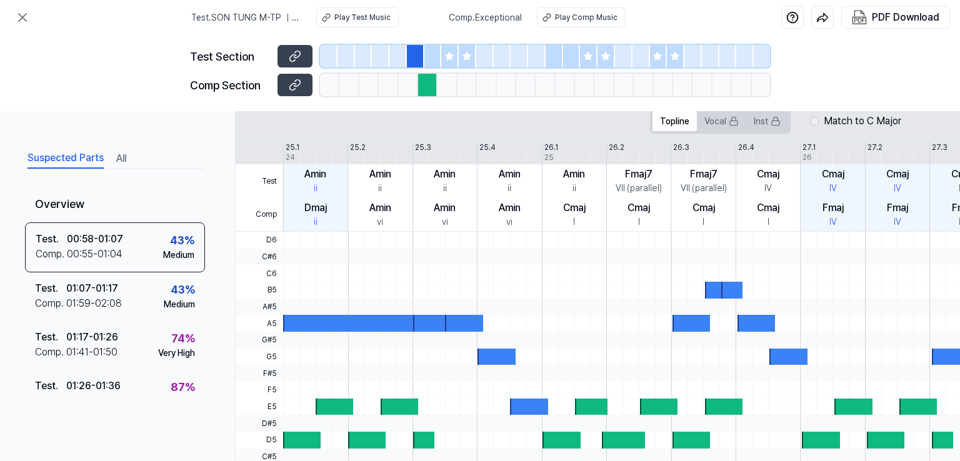
scroll to position [400, 0]
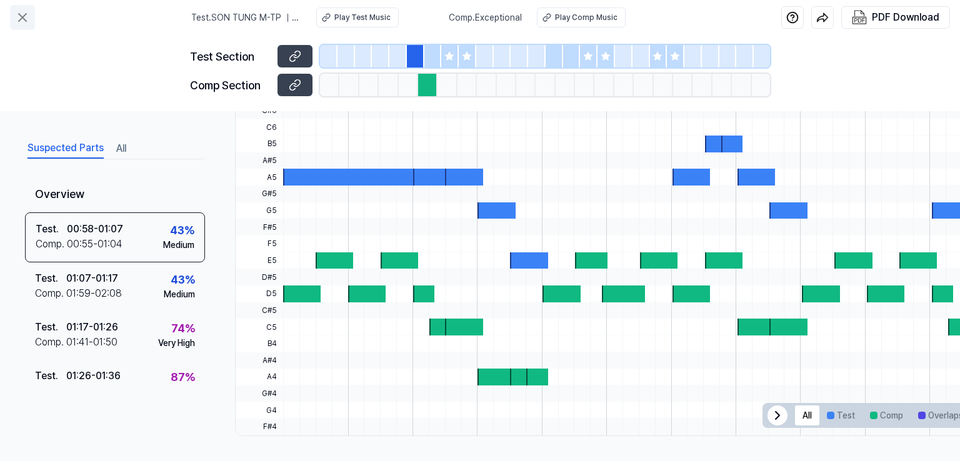
click at [20, 16] on icon at bounding box center [23, 18] width 8 height 8
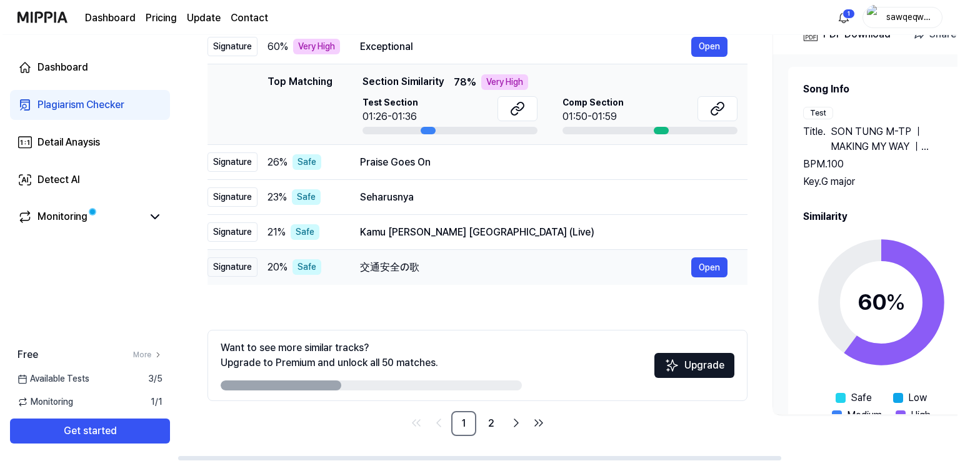
scroll to position [0, 0]
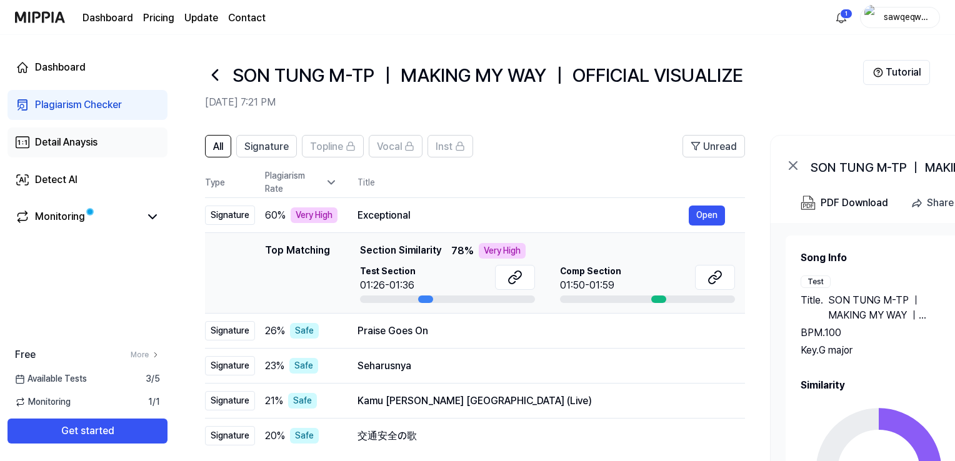
click at [63, 131] on link "Detail Anaysis" at bounding box center [88, 143] width 160 height 30
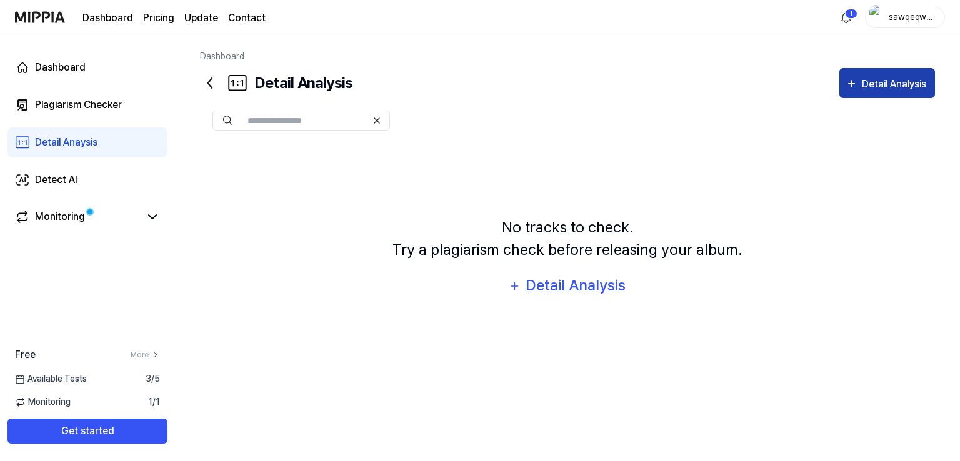
click at [869, 86] on div "Detail Analysis" at bounding box center [896, 84] width 68 height 16
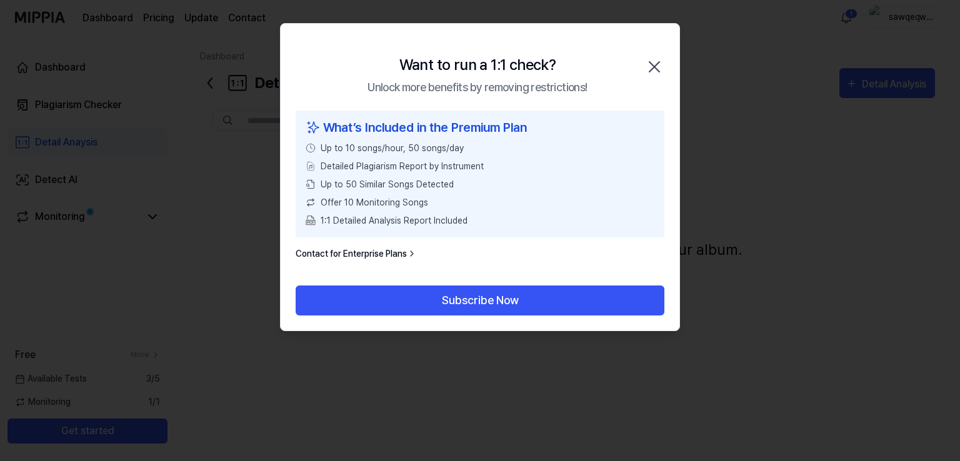
click at [657, 58] on icon "button" at bounding box center [655, 67] width 20 height 20
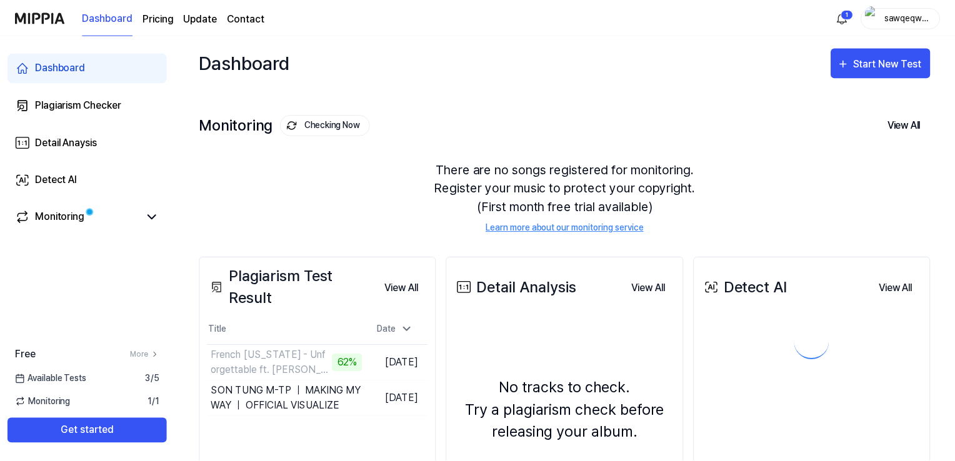
scroll to position [125, 0]
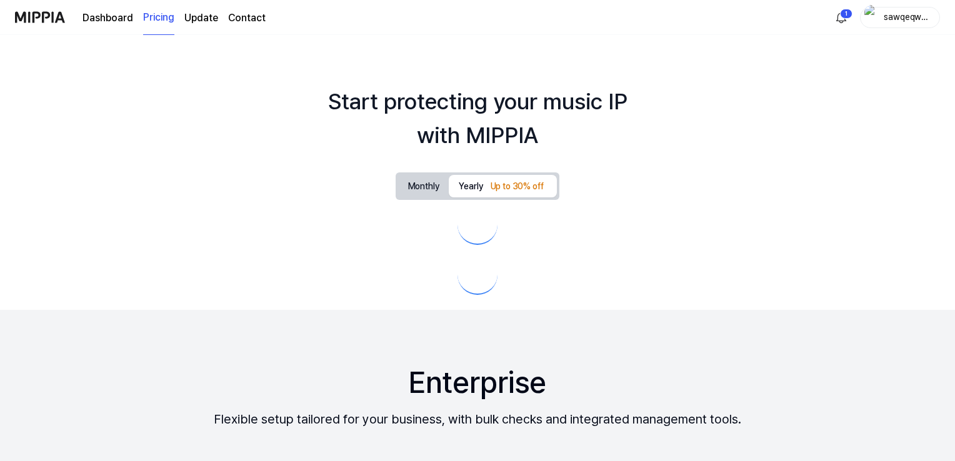
scroll to position [125, 0]
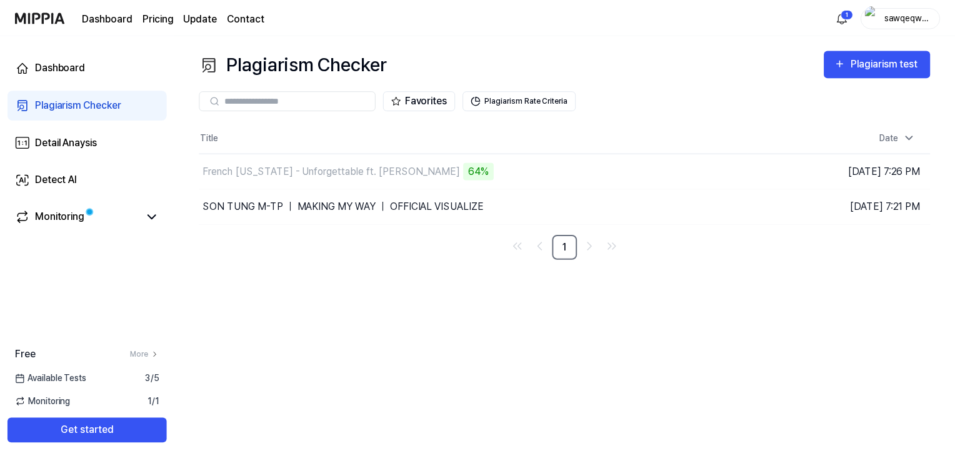
scroll to position [150, 0]
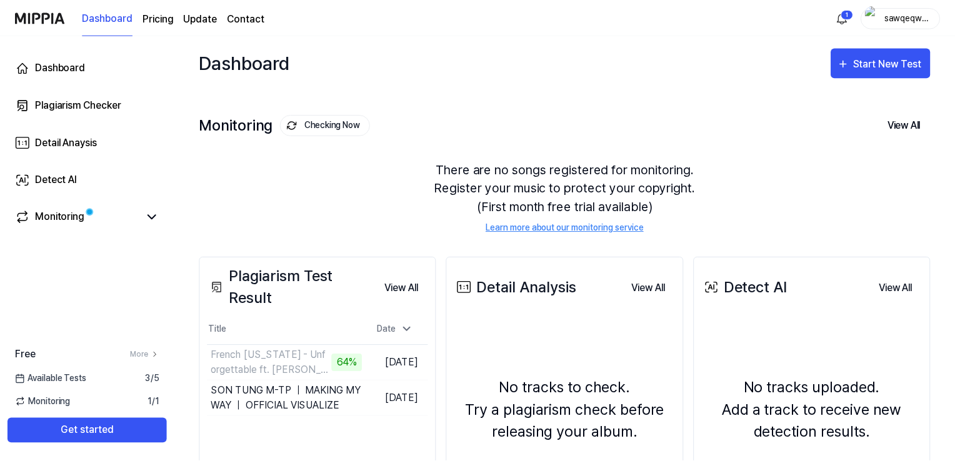
scroll to position [125, 0]
